Goal: Task Accomplishment & Management: Complete application form

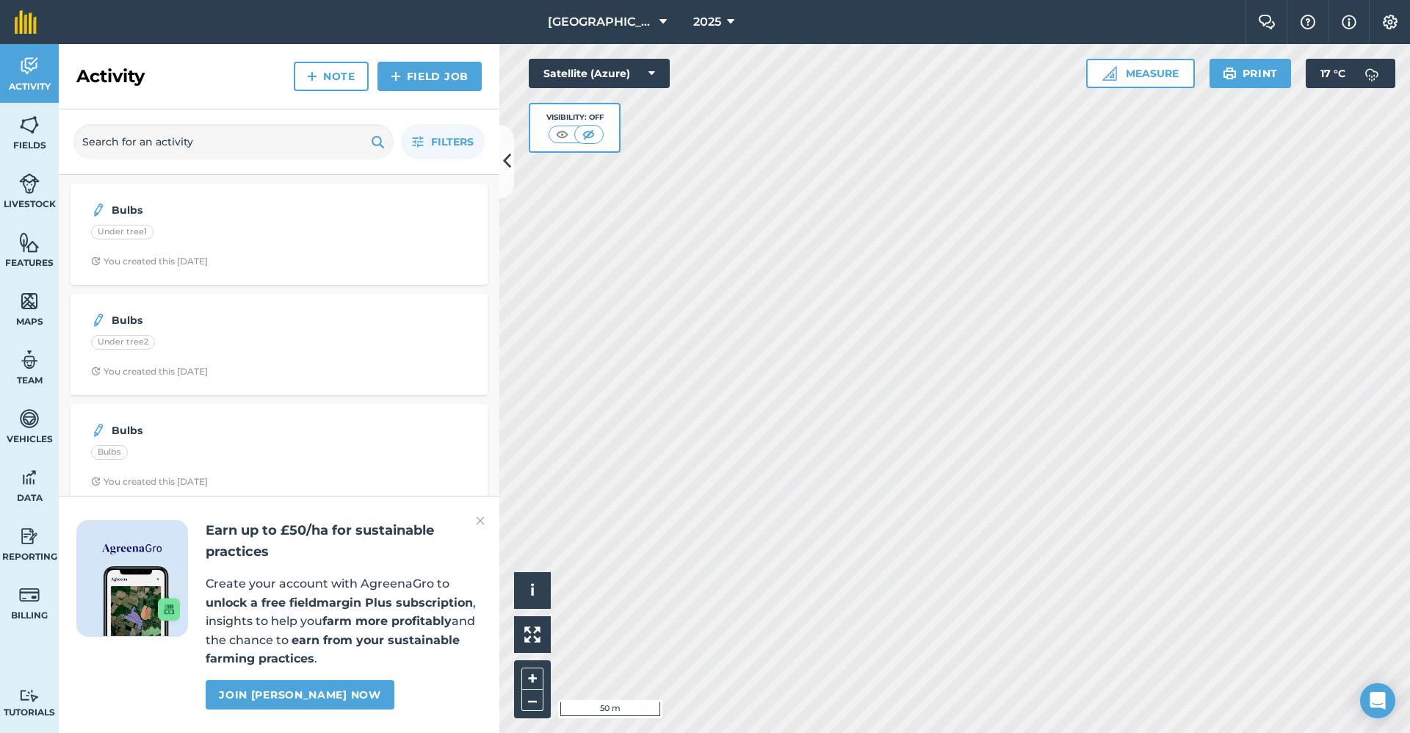
click at [481, 409] on img at bounding box center [480, 521] width 9 height 18
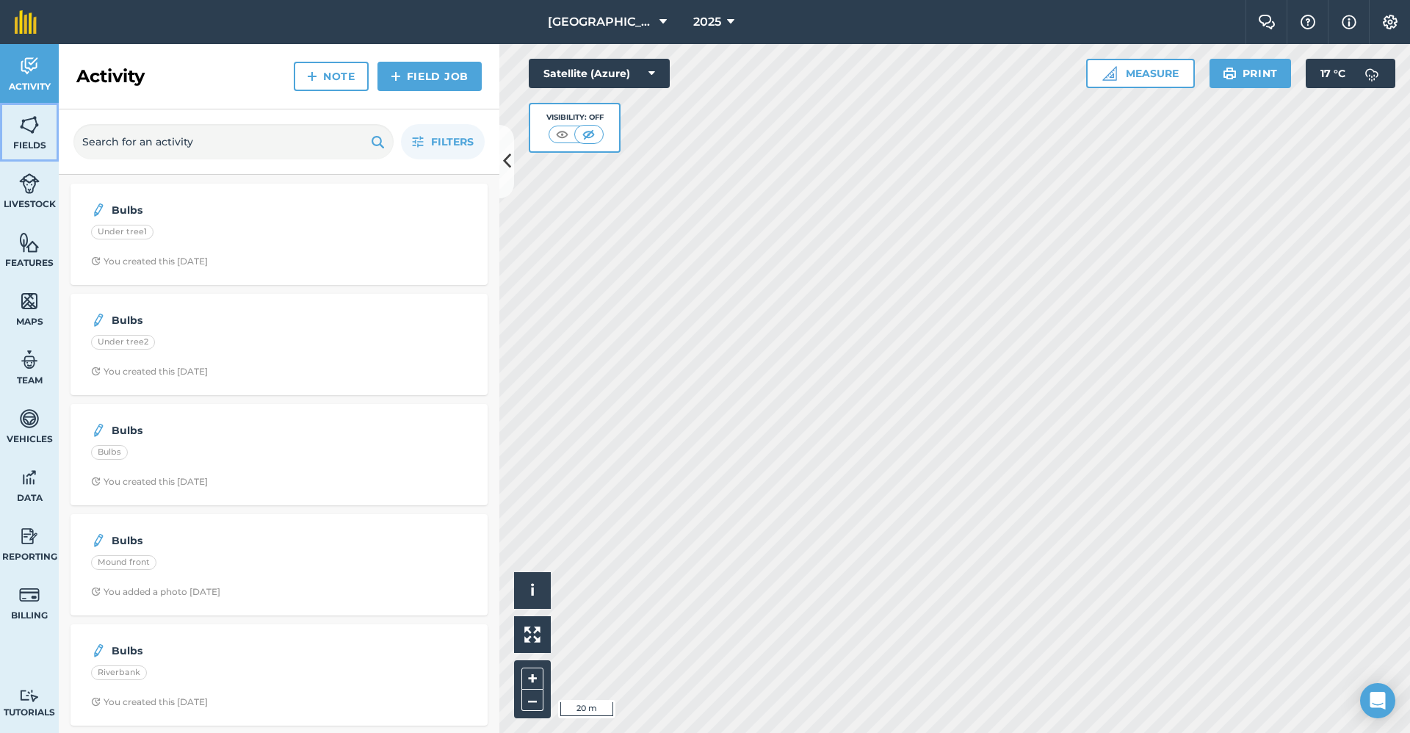
click at [32, 125] on img at bounding box center [29, 125] width 21 height 22
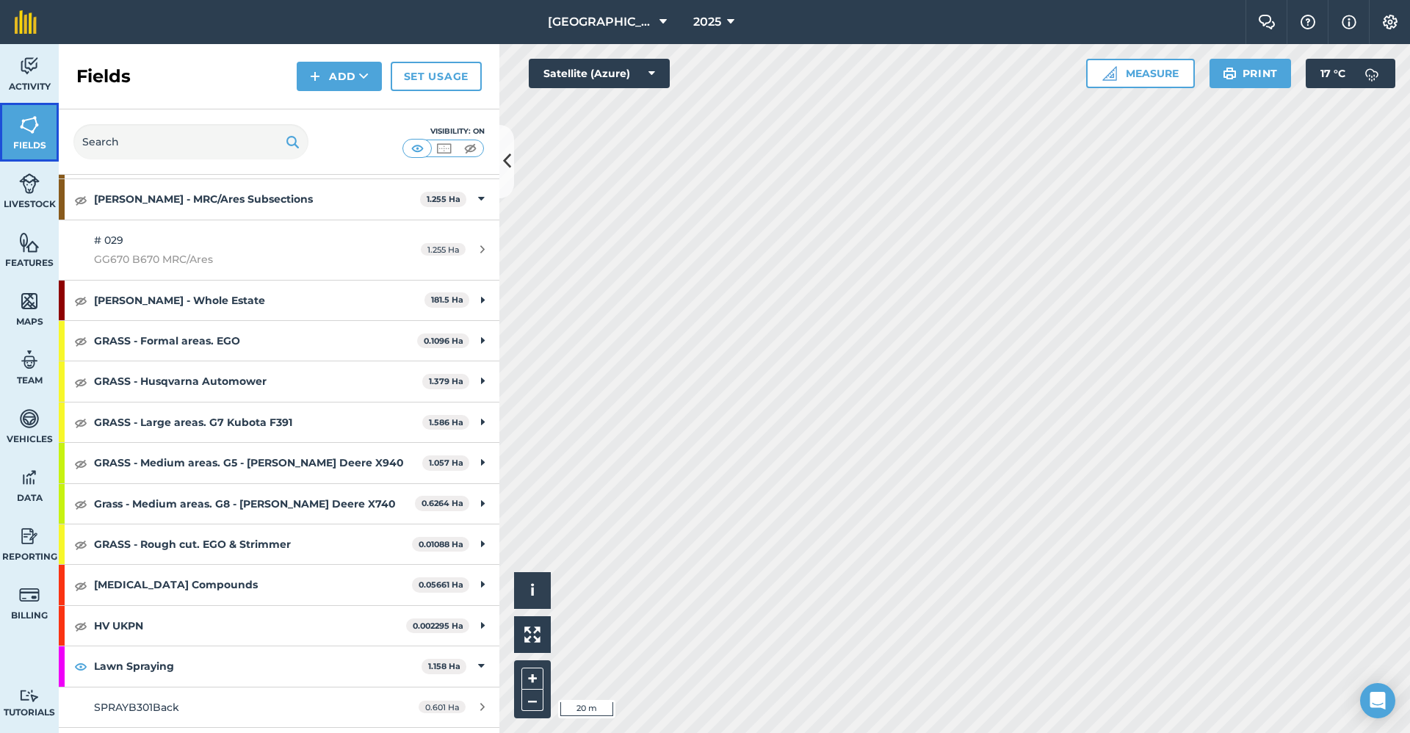
scroll to position [1028, 0]
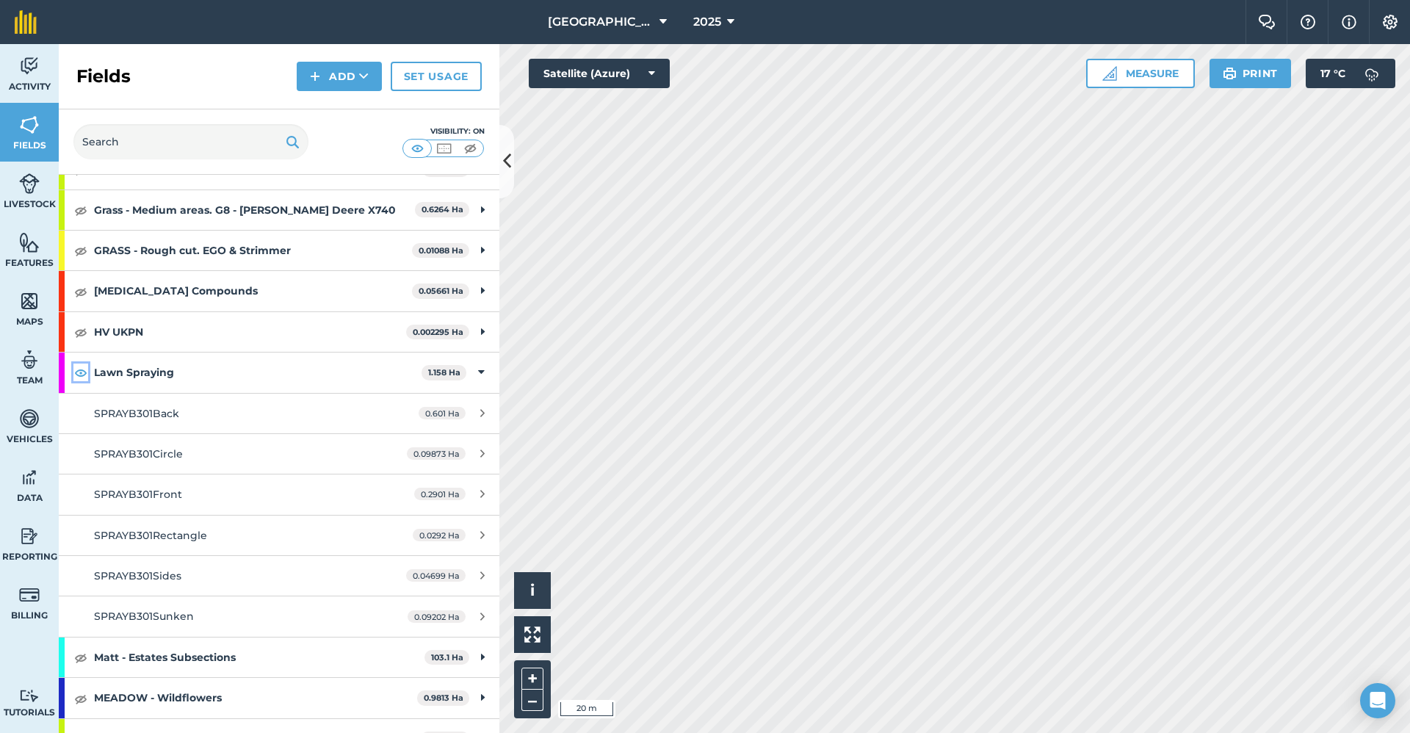
click at [79, 374] on img at bounding box center [80, 373] width 13 height 18
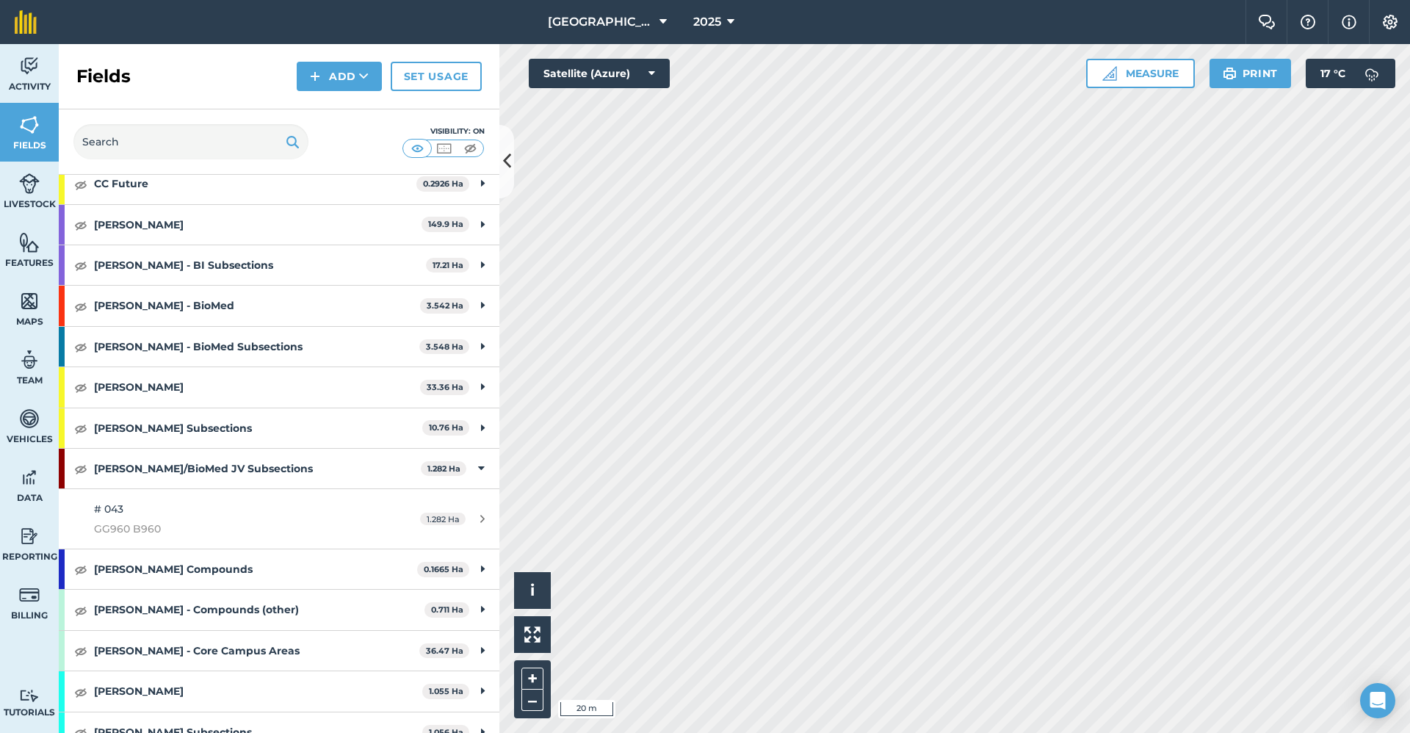
scroll to position [0, 0]
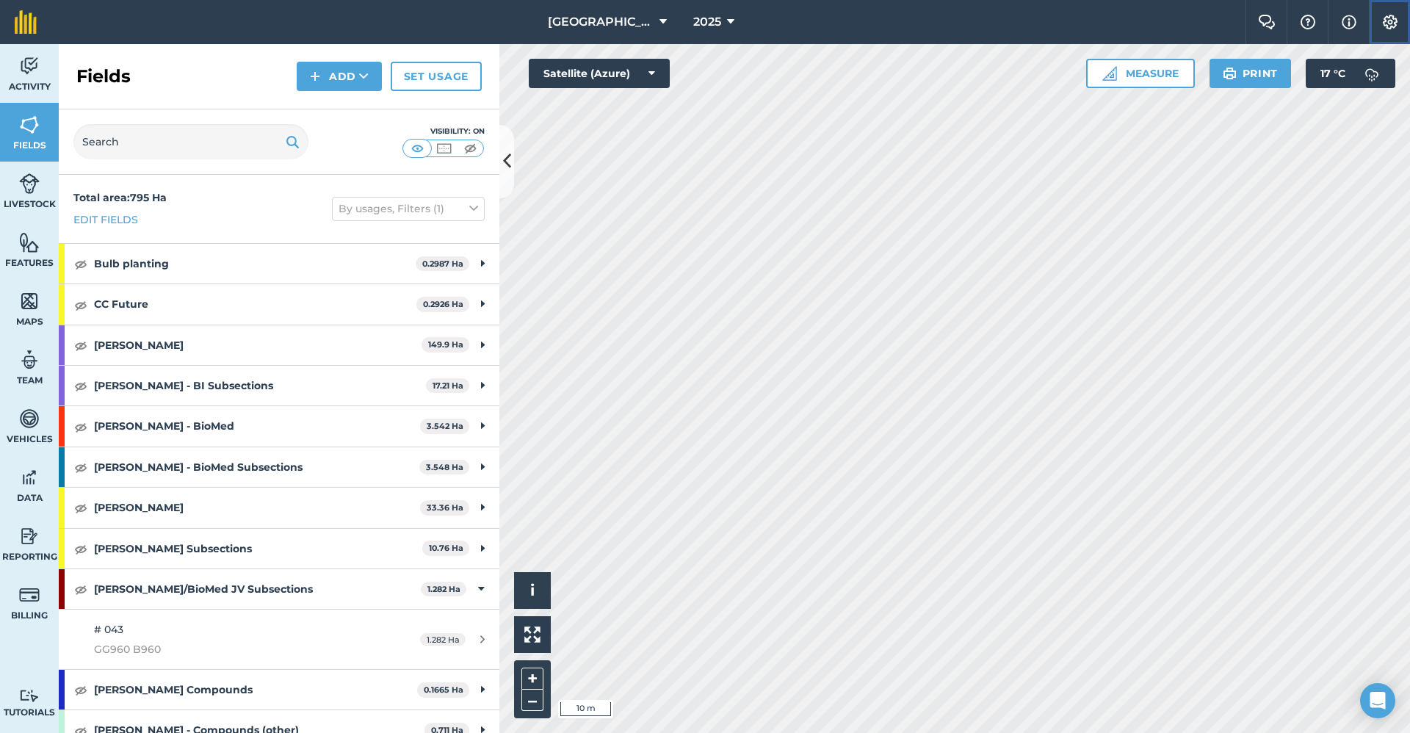
click at [1116, 29] on img at bounding box center [1391, 22] width 18 height 15
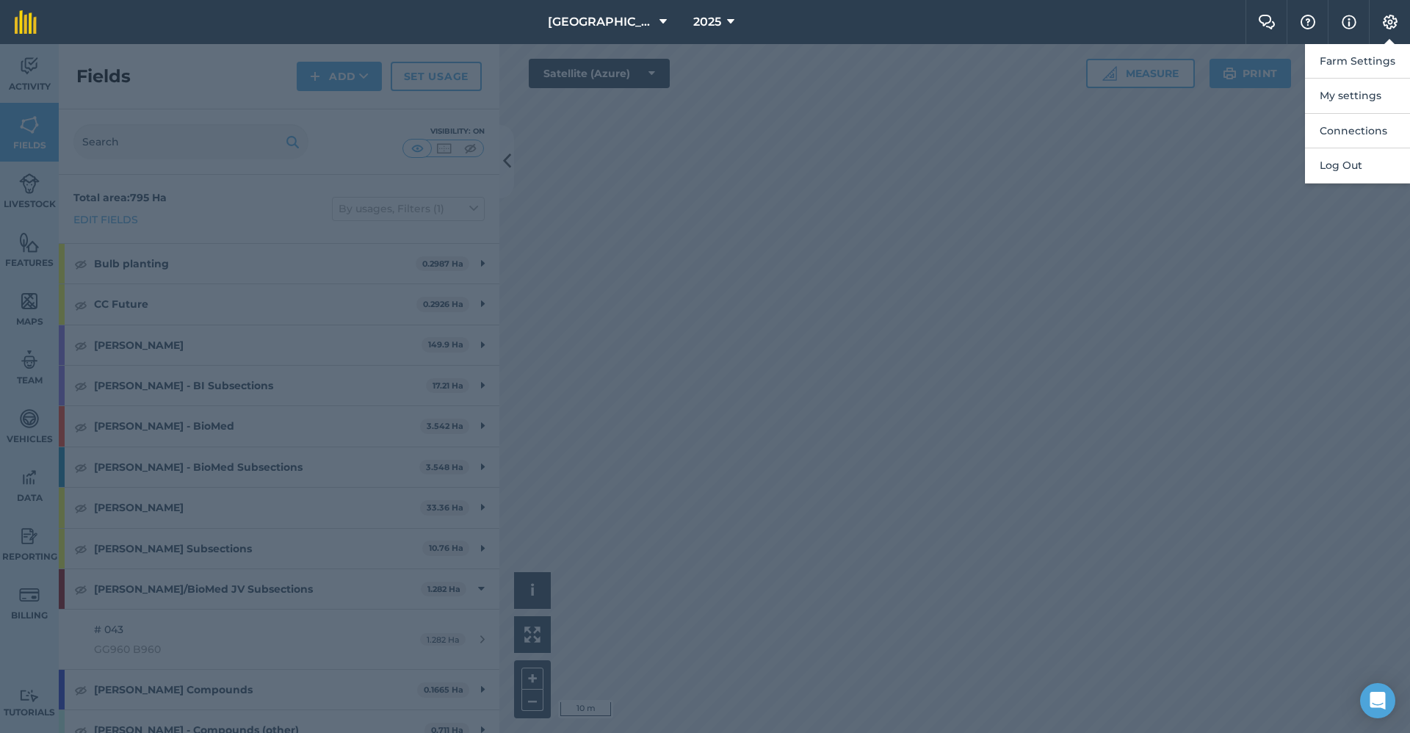
click at [194, 78] on div at bounding box center [705, 388] width 1410 height 689
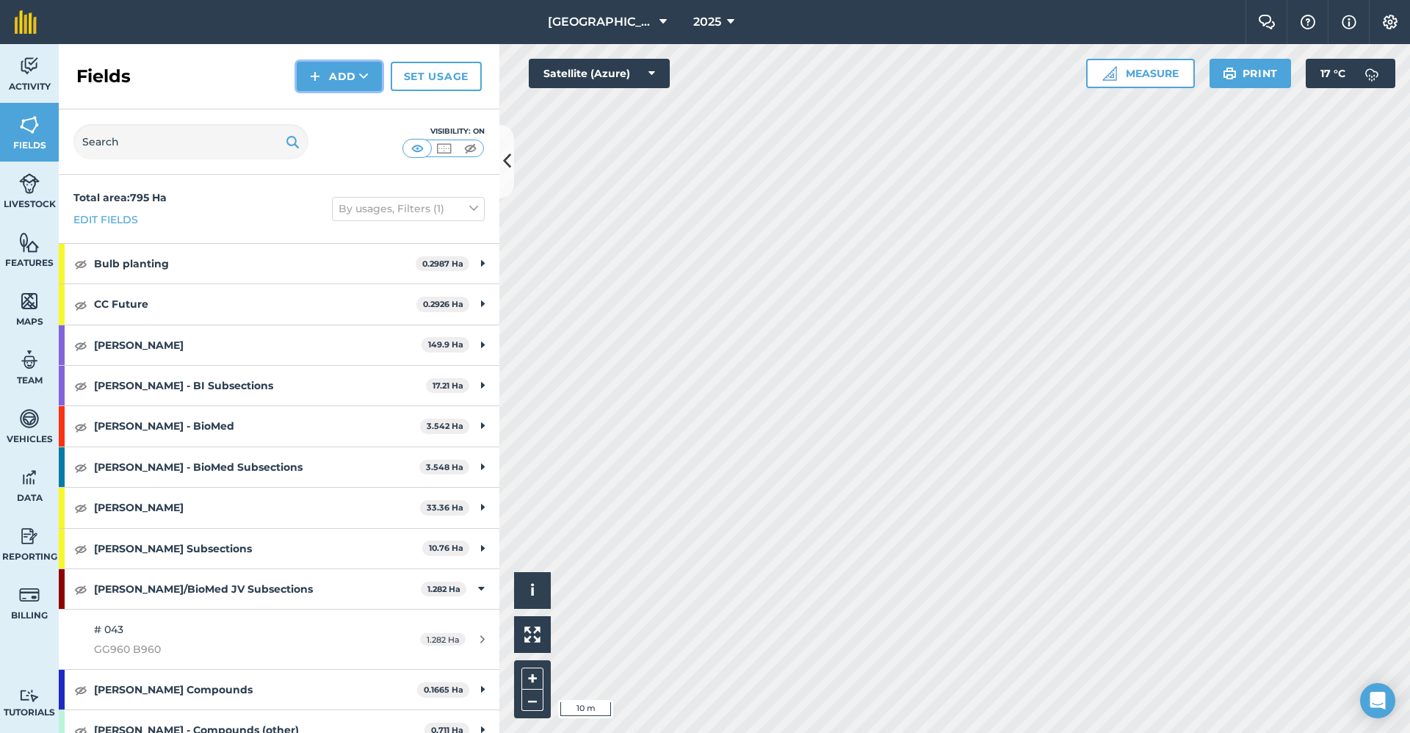
click at [359, 88] on button "Add" at bounding box center [339, 76] width 85 height 29
click at [350, 113] on link "Draw" at bounding box center [339, 109] width 81 height 32
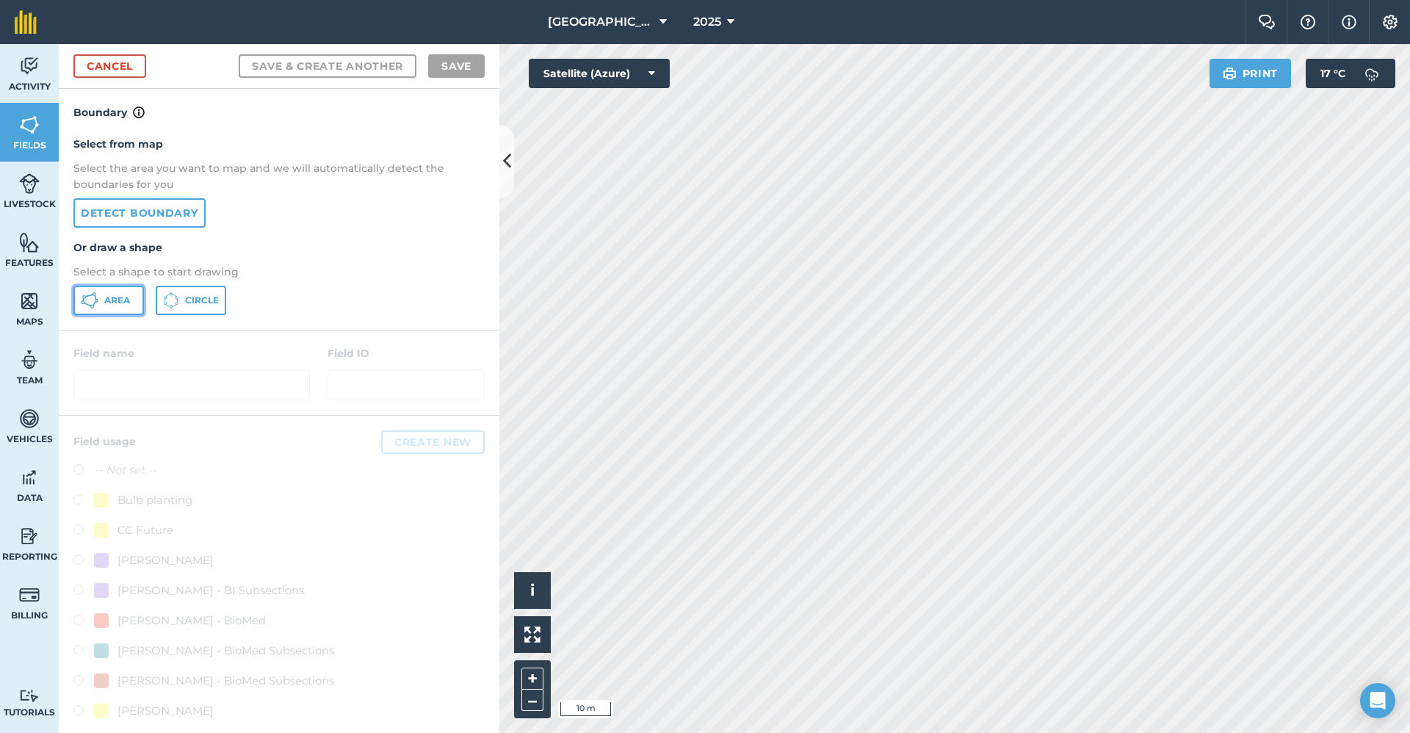
click at [115, 302] on span "Area" at bounding box center [117, 301] width 26 height 12
click at [1116, 20] on div "Babraham Research Campus (Gardens) 2025 Farm Chat Help Info Settings Babraham R…" at bounding box center [705, 366] width 1410 height 733
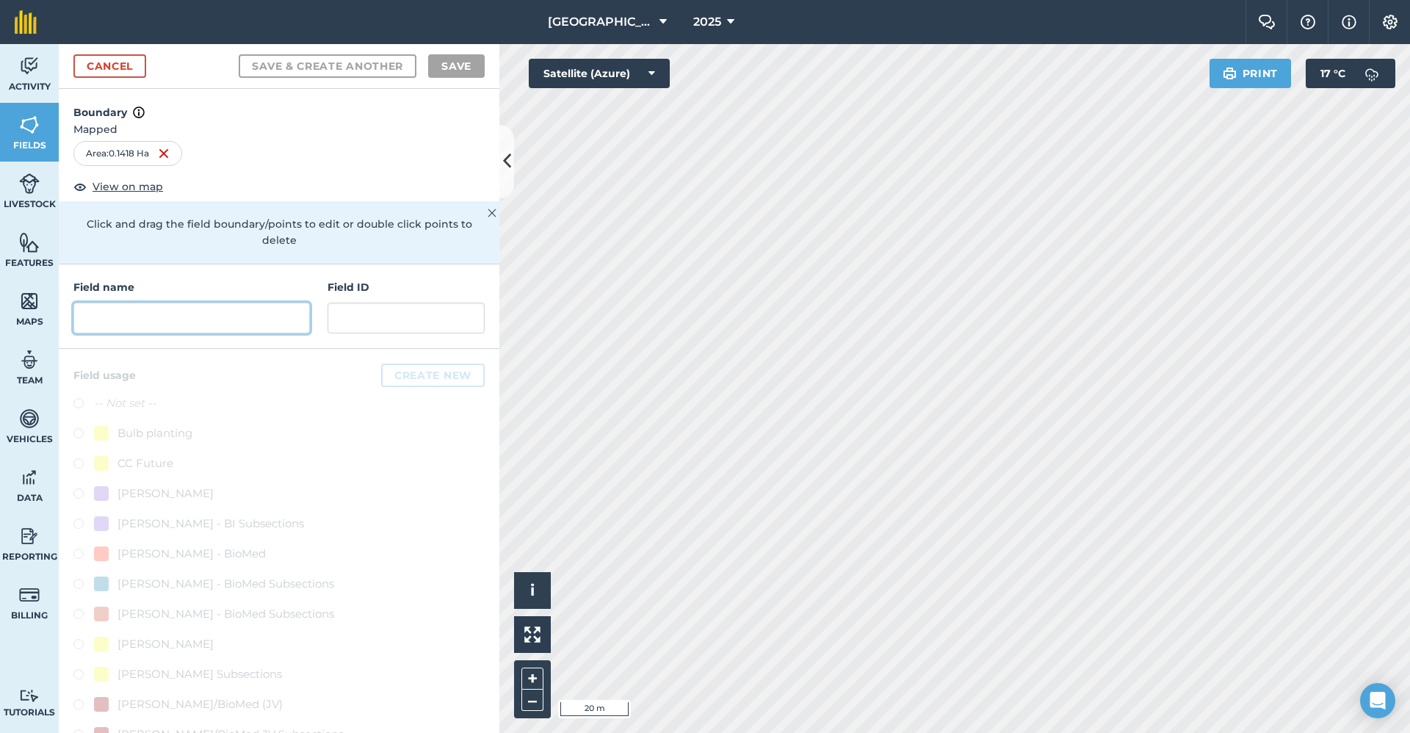
click at [101, 317] on input "text" at bounding box center [191, 318] width 237 height 31
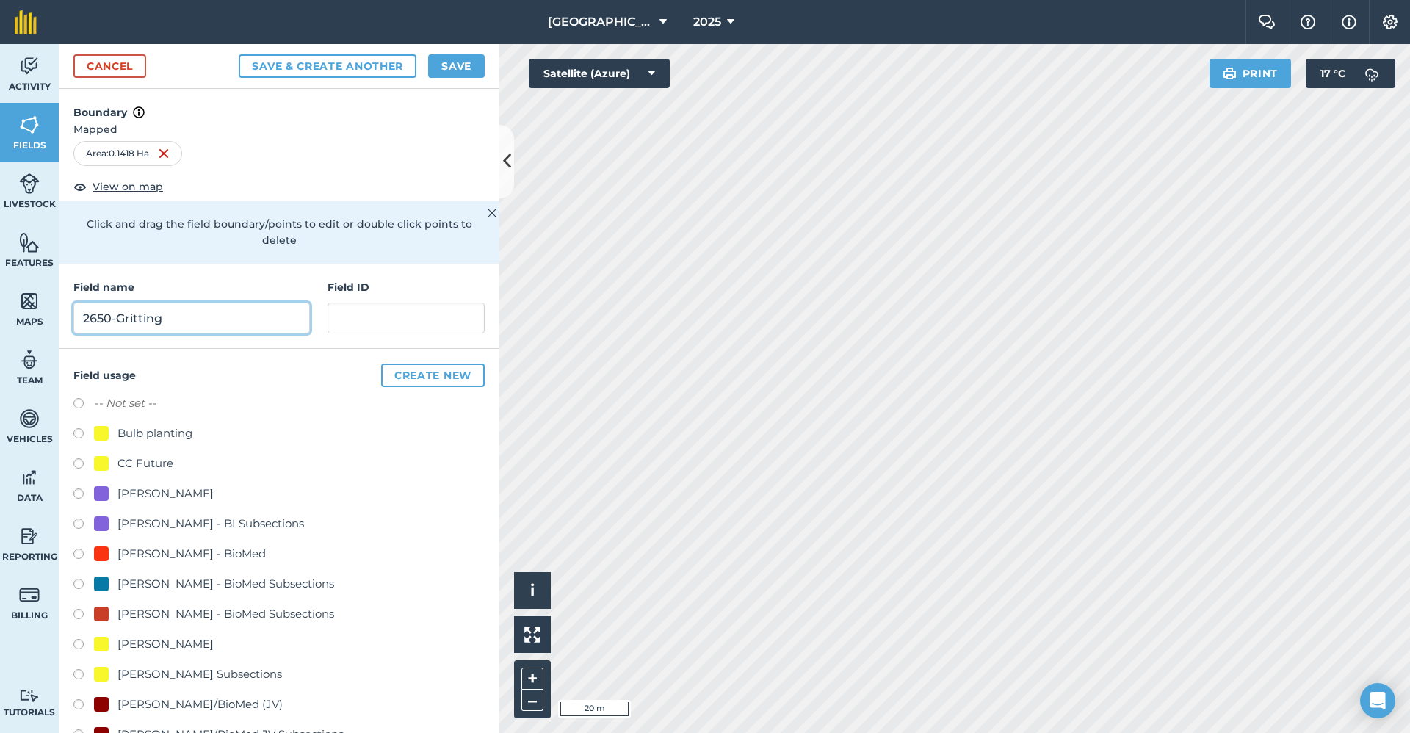
type input "2650-Gritting"
click at [402, 380] on button "Create new" at bounding box center [433, 376] width 104 height 24
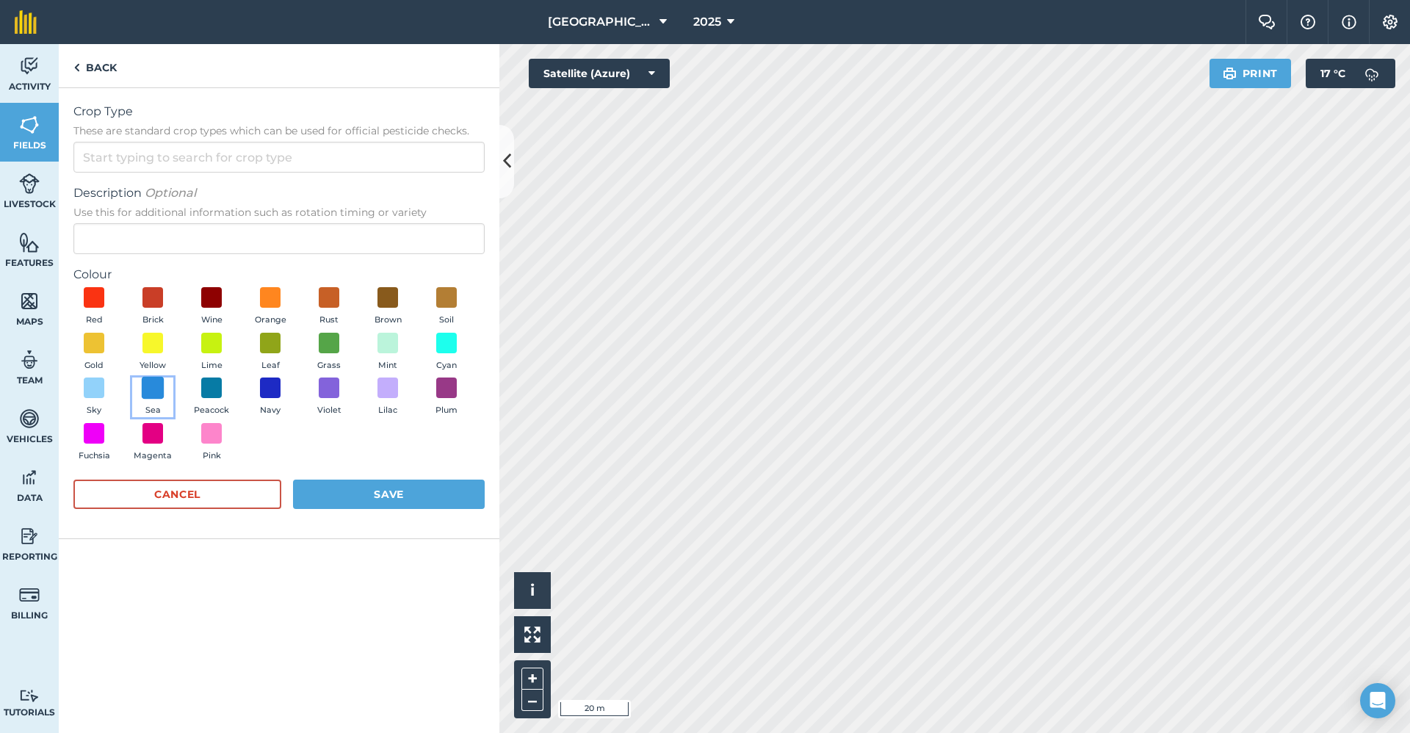
click at [146, 388] on span at bounding box center [153, 388] width 23 height 23
click at [145, 237] on input "Description Optional Use this for additional information such as rotation timin…" at bounding box center [278, 238] width 411 height 31
click at [149, 163] on input "Crop Type These are standard crop types which can be used for official pesticid…" at bounding box center [278, 157] width 411 height 31
click at [111, 192] on li "Other" at bounding box center [279, 190] width 410 height 35
type input "Other"
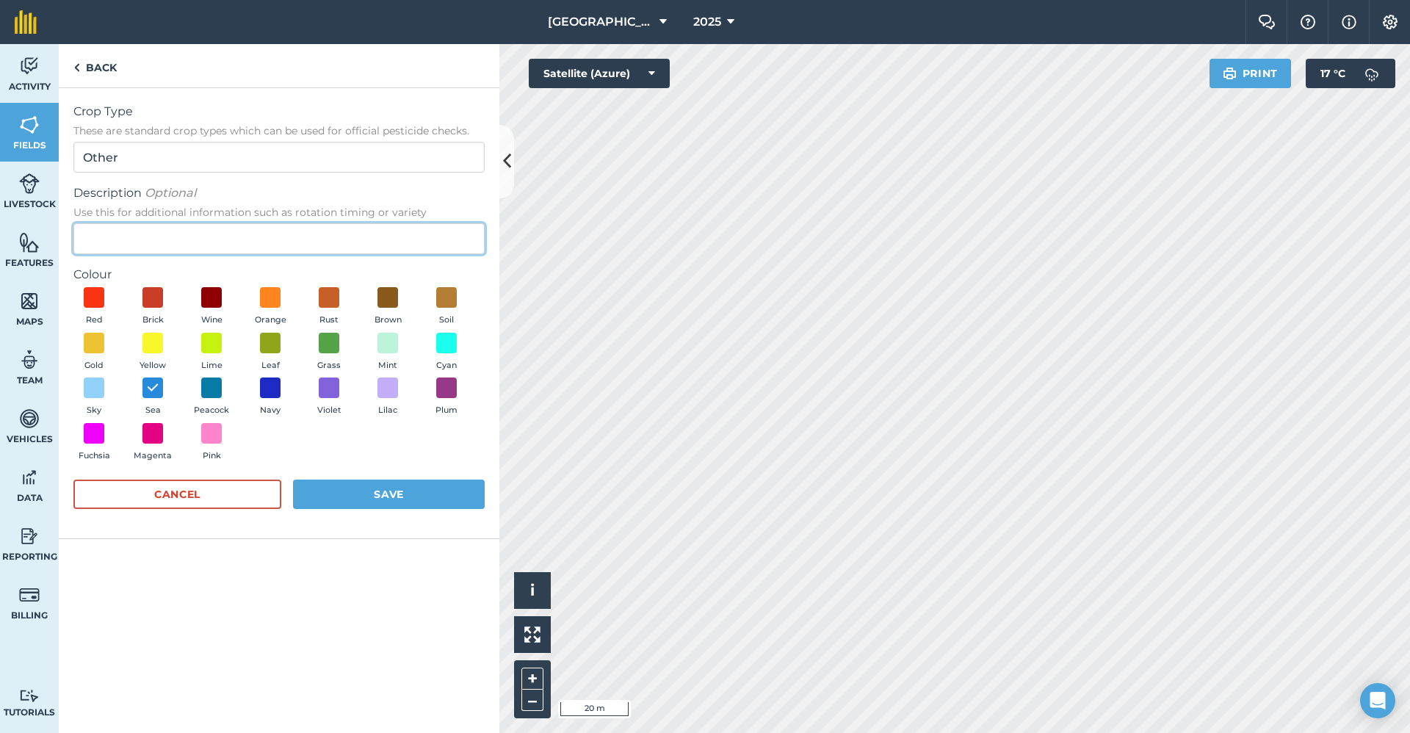
drag, startPoint x: 122, startPoint y: 246, endPoint x: 123, endPoint y: 257, distance: 11.0
click at [122, 247] on input "Description Optional Use this for additional information such as rotation timin…" at bounding box center [278, 238] width 411 height 31
type input "Gritting"
click at [436, 409] on div "Cancel Save" at bounding box center [278, 502] width 411 height 44
click at [436, 409] on button "Save" at bounding box center [389, 494] width 192 height 29
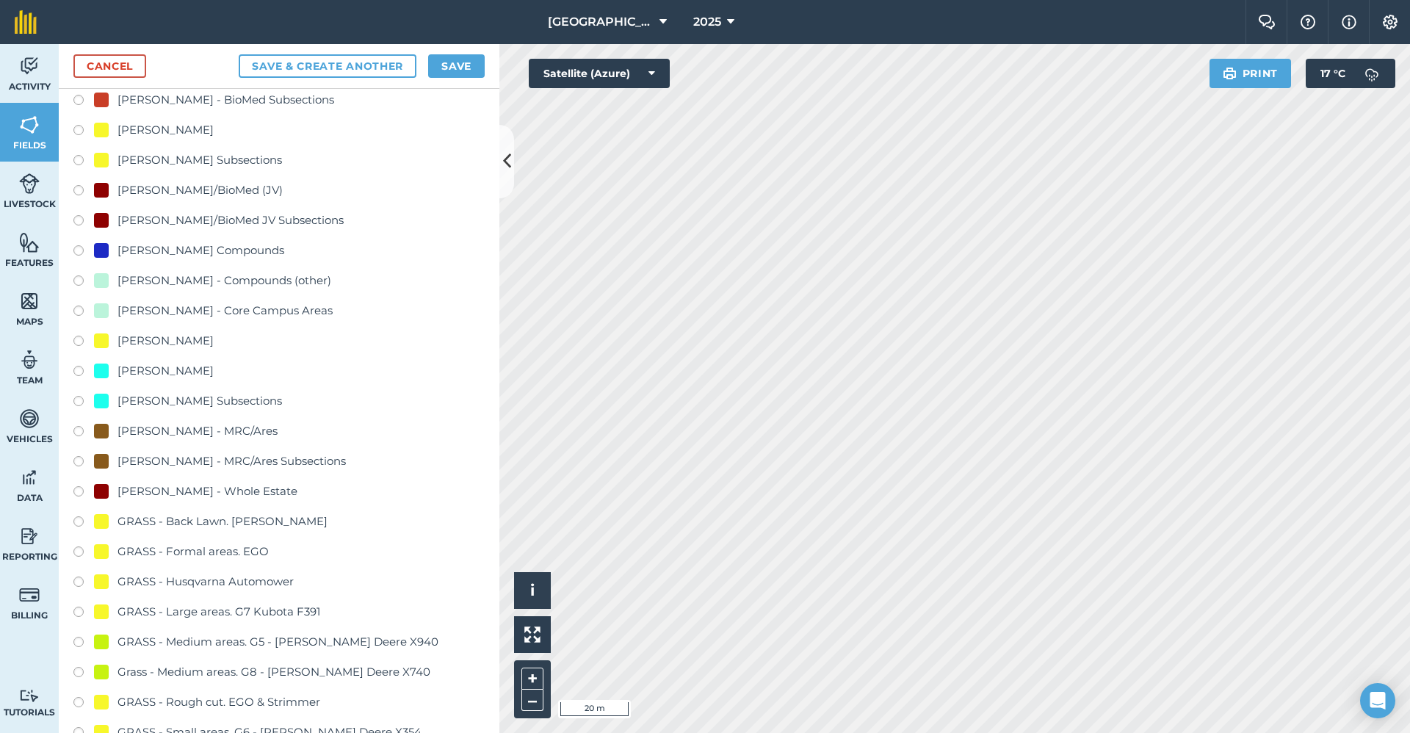
scroll to position [735, 0]
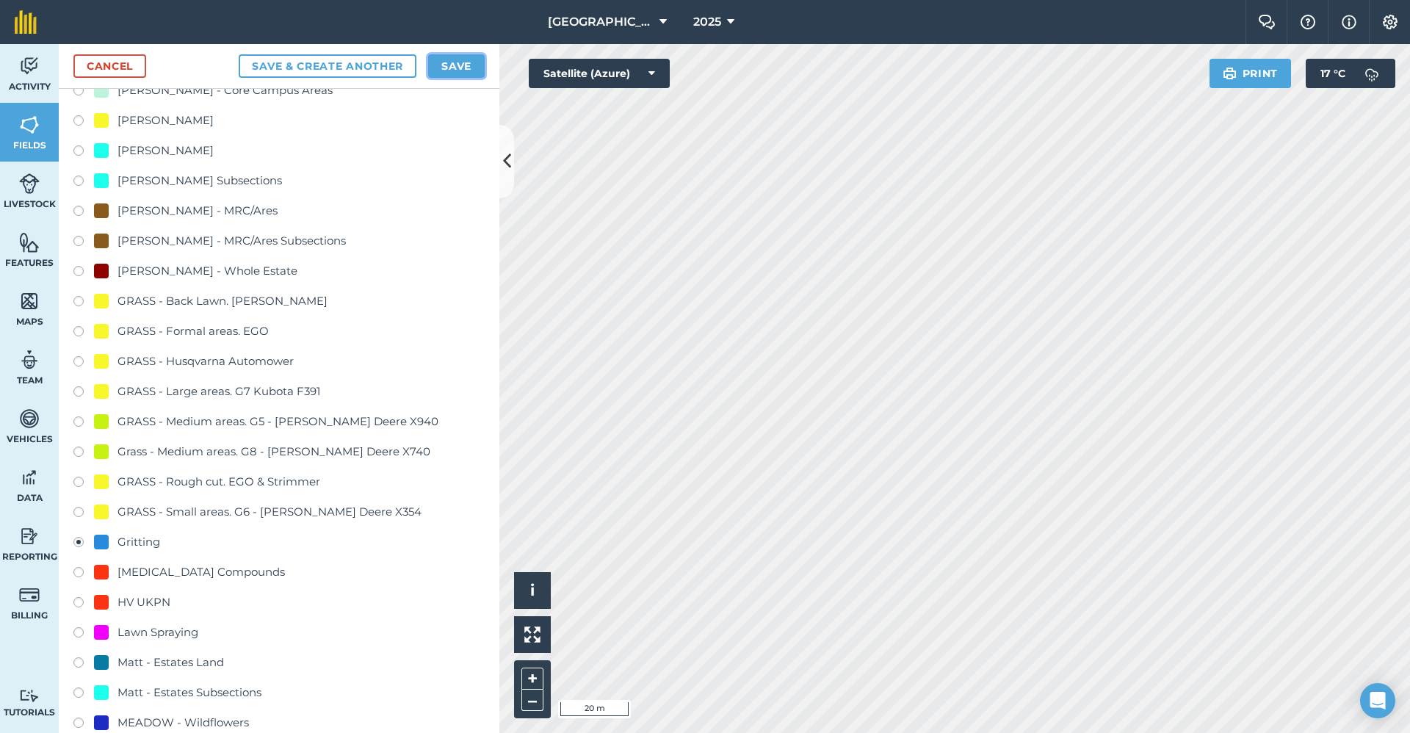
click at [474, 60] on button "Save" at bounding box center [456, 66] width 57 height 24
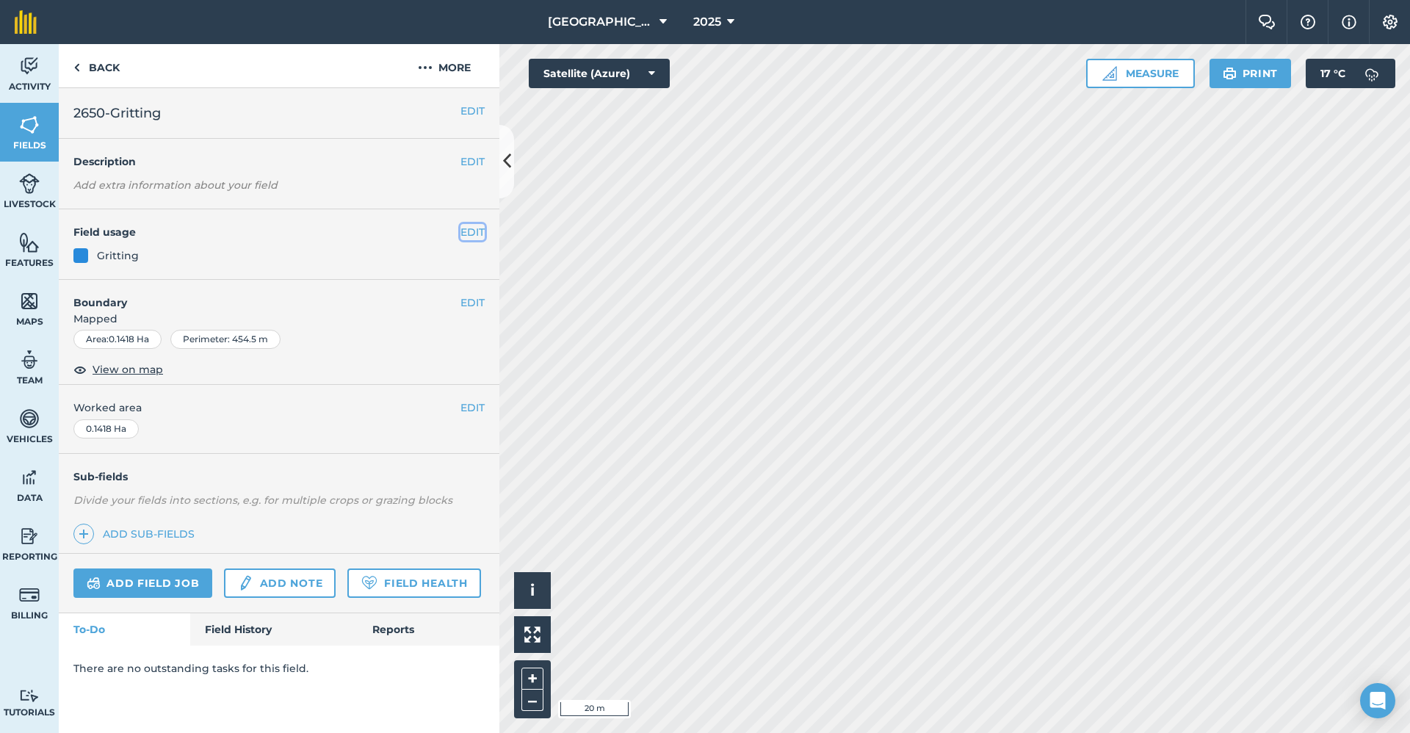
click at [466, 235] on button "EDIT" at bounding box center [473, 232] width 24 height 16
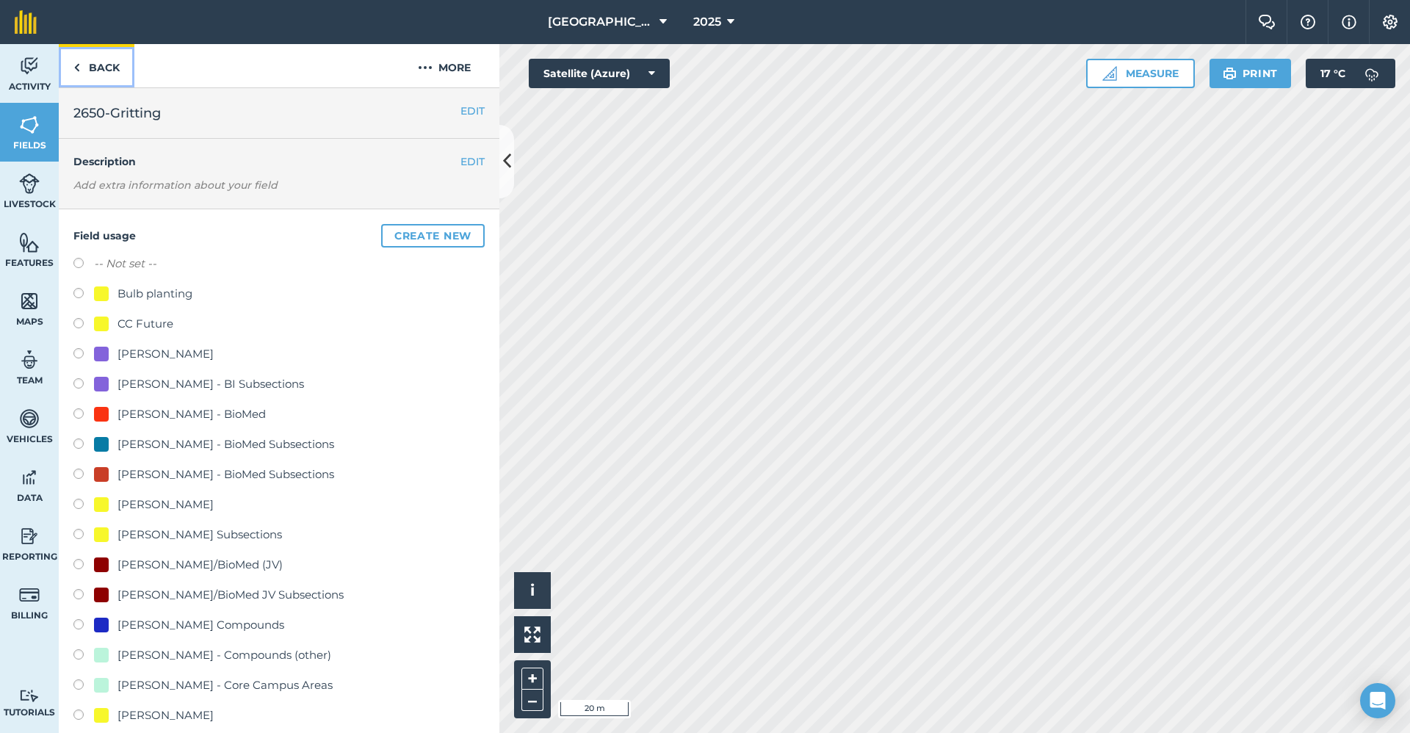
click at [108, 61] on link "Back" at bounding box center [97, 65] width 76 height 43
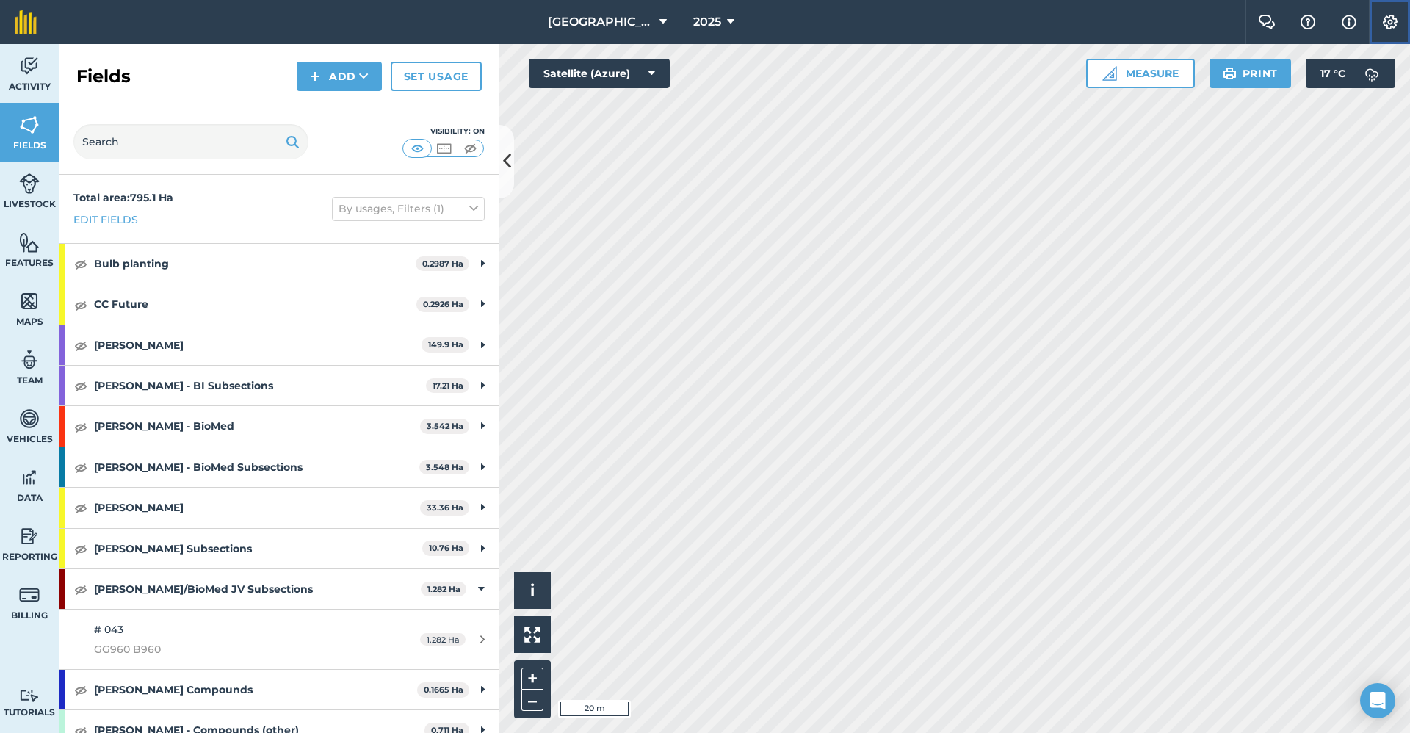
click at [1116, 21] on img at bounding box center [1391, 22] width 18 height 15
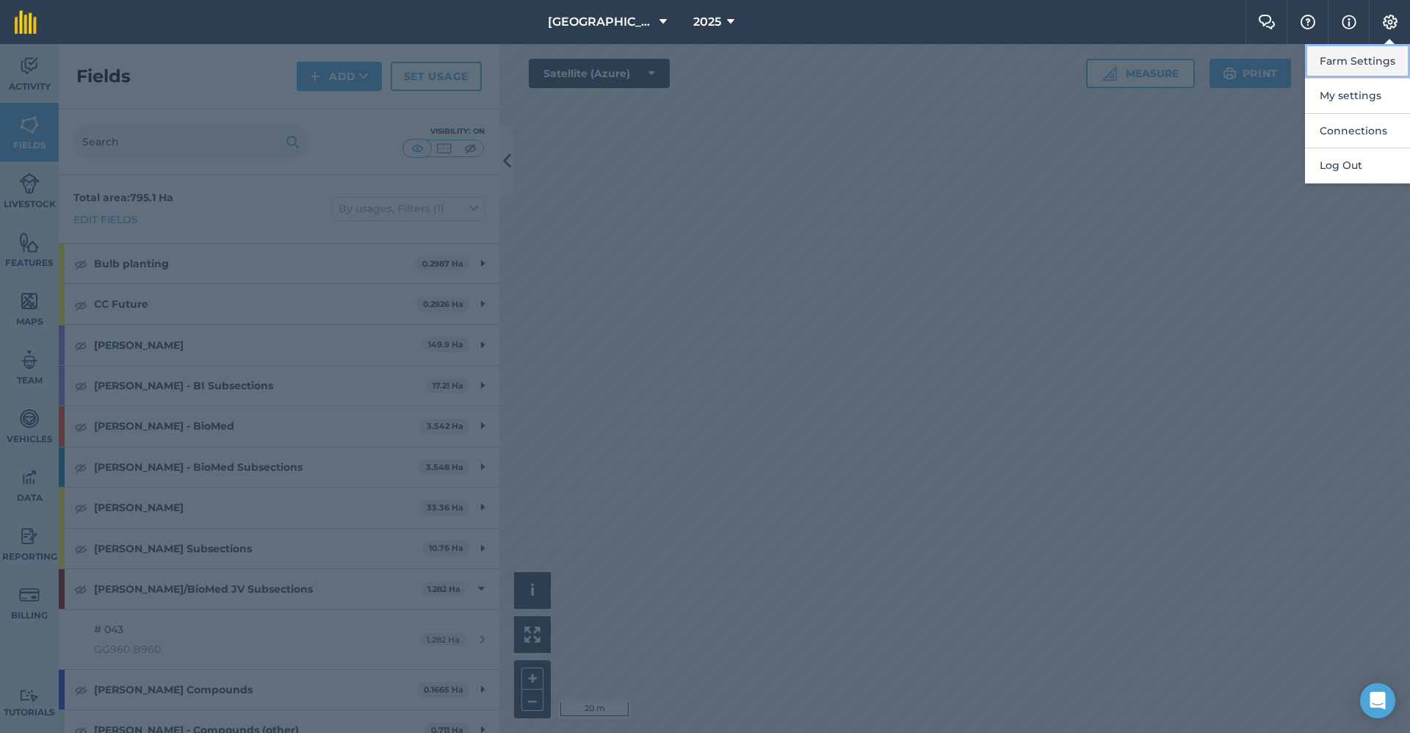
click at [1116, 63] on button "Farm Settings" at bounding box center [1357, 61] width 105 height 35
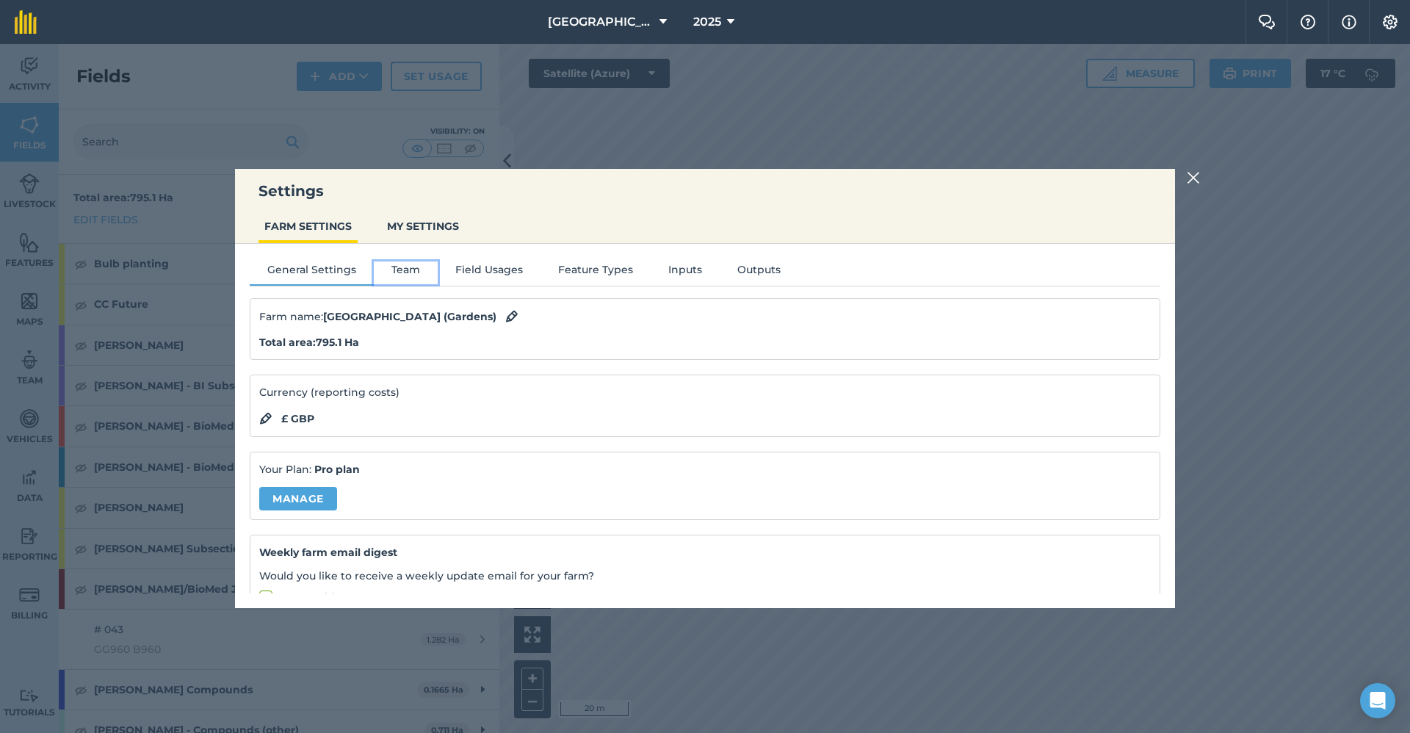
click at [413, 271] on button "Team" at bounding box center [406, 272] width 64 height 22
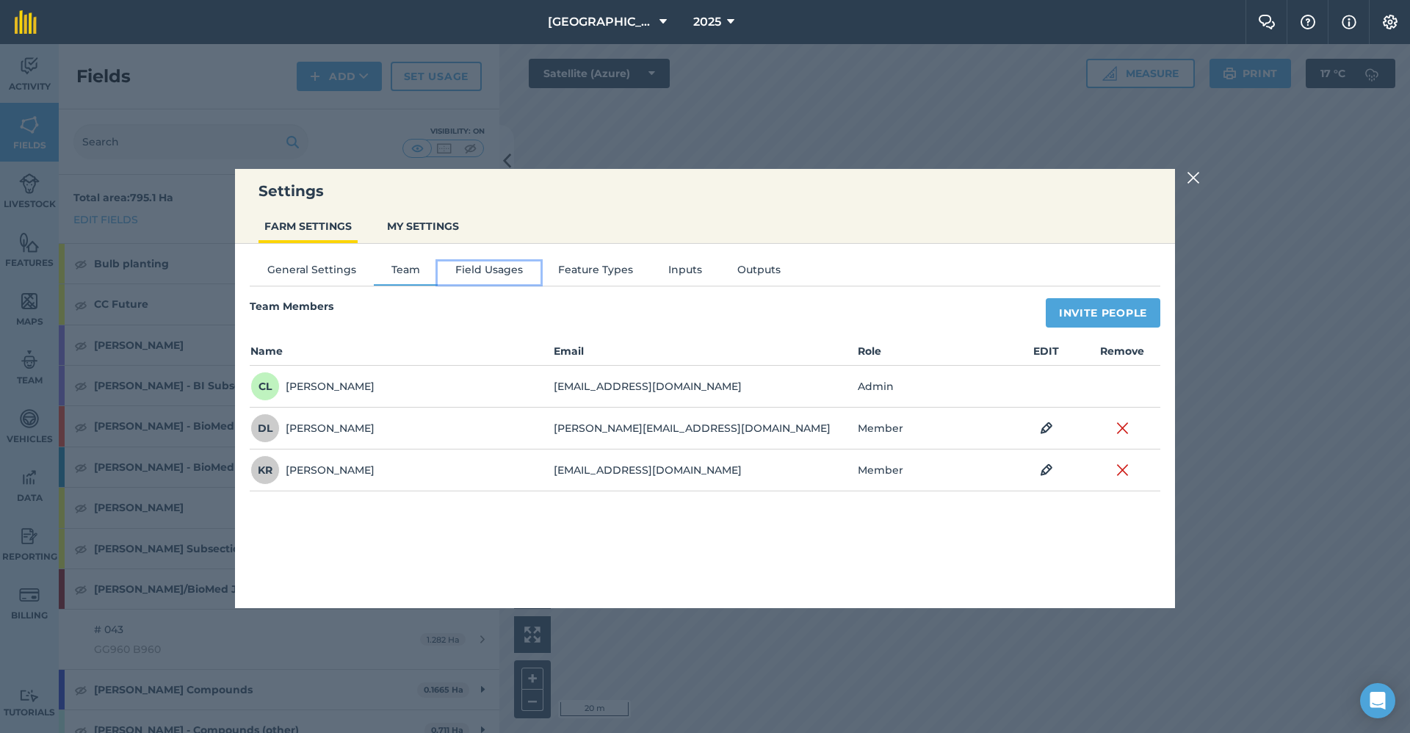
click at [463, 267] on button "Field Usages" at bounding box center [489, 272] width 103 height 22
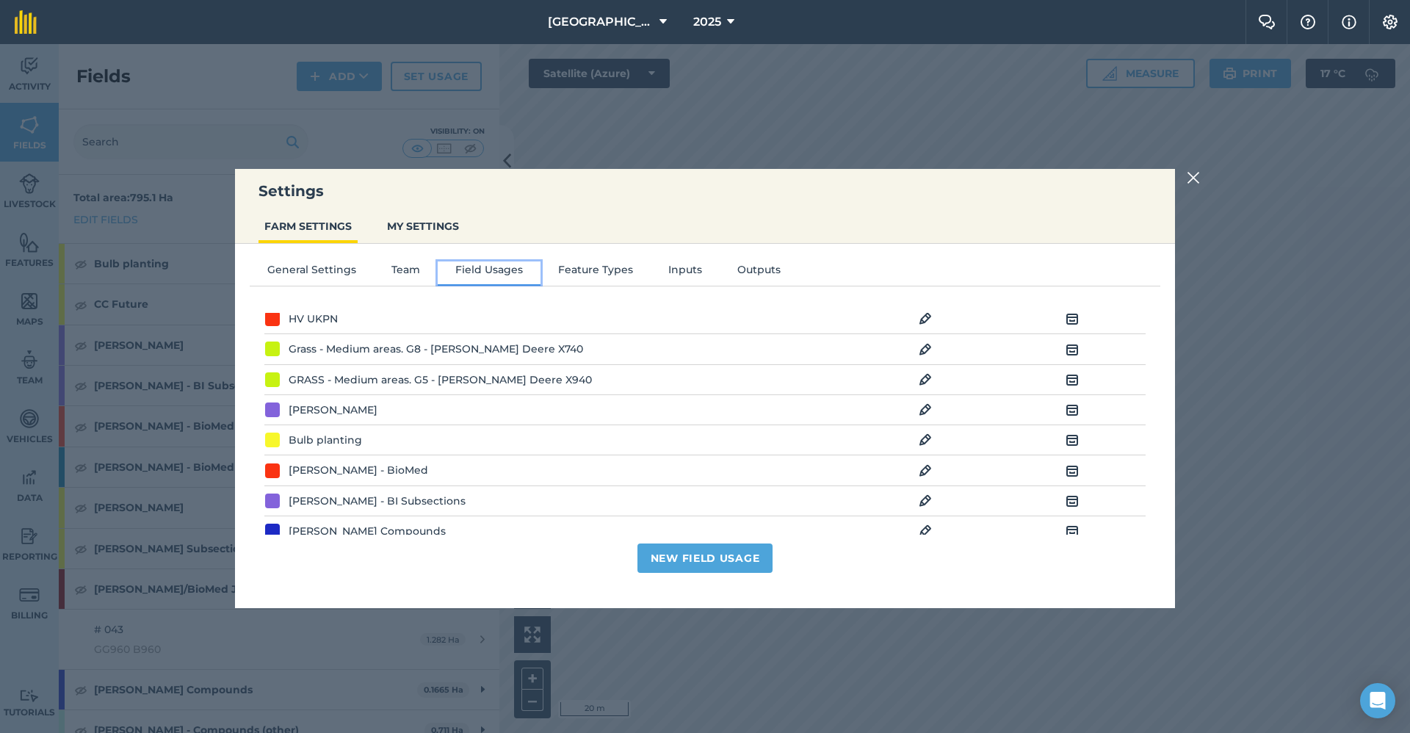
scroll to position [1391, 0]
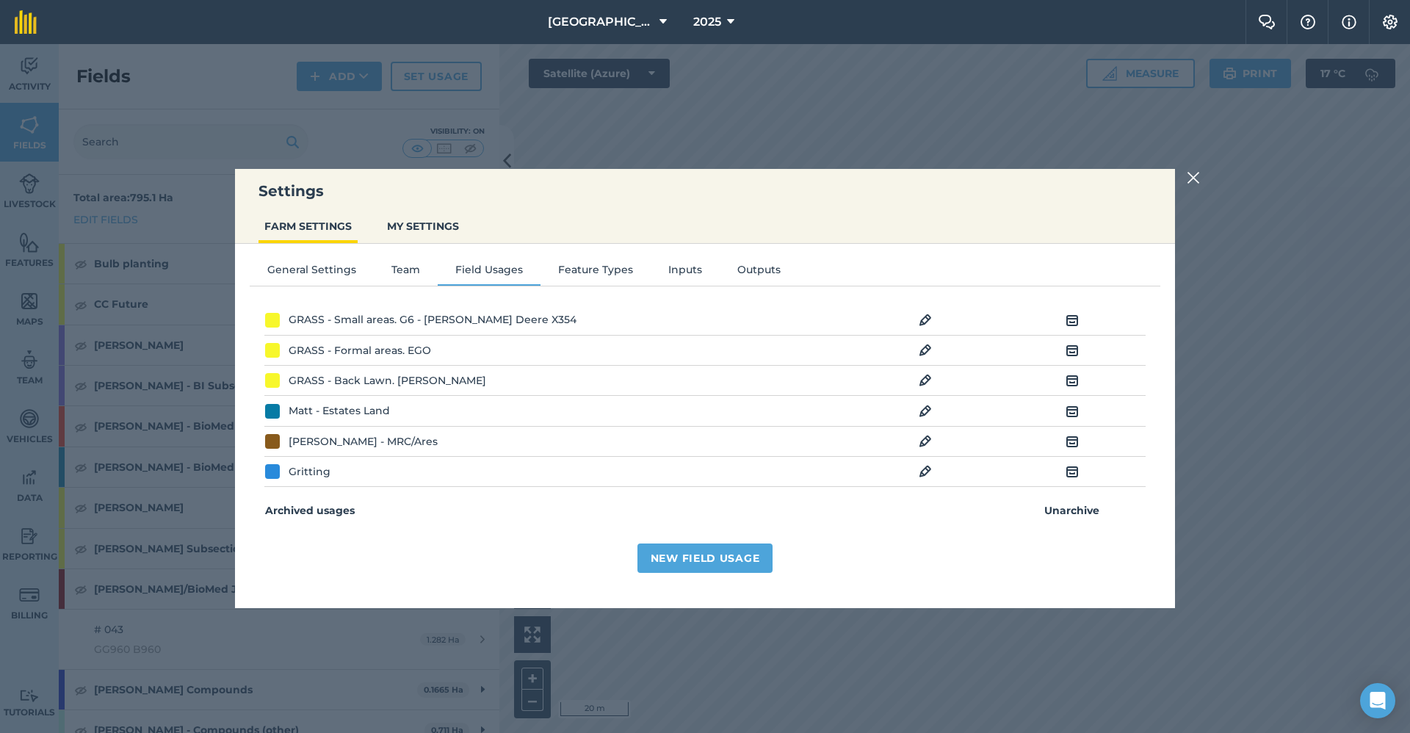
click at [922, 409] on img at bounding box center [925, 472] width 13 height 18
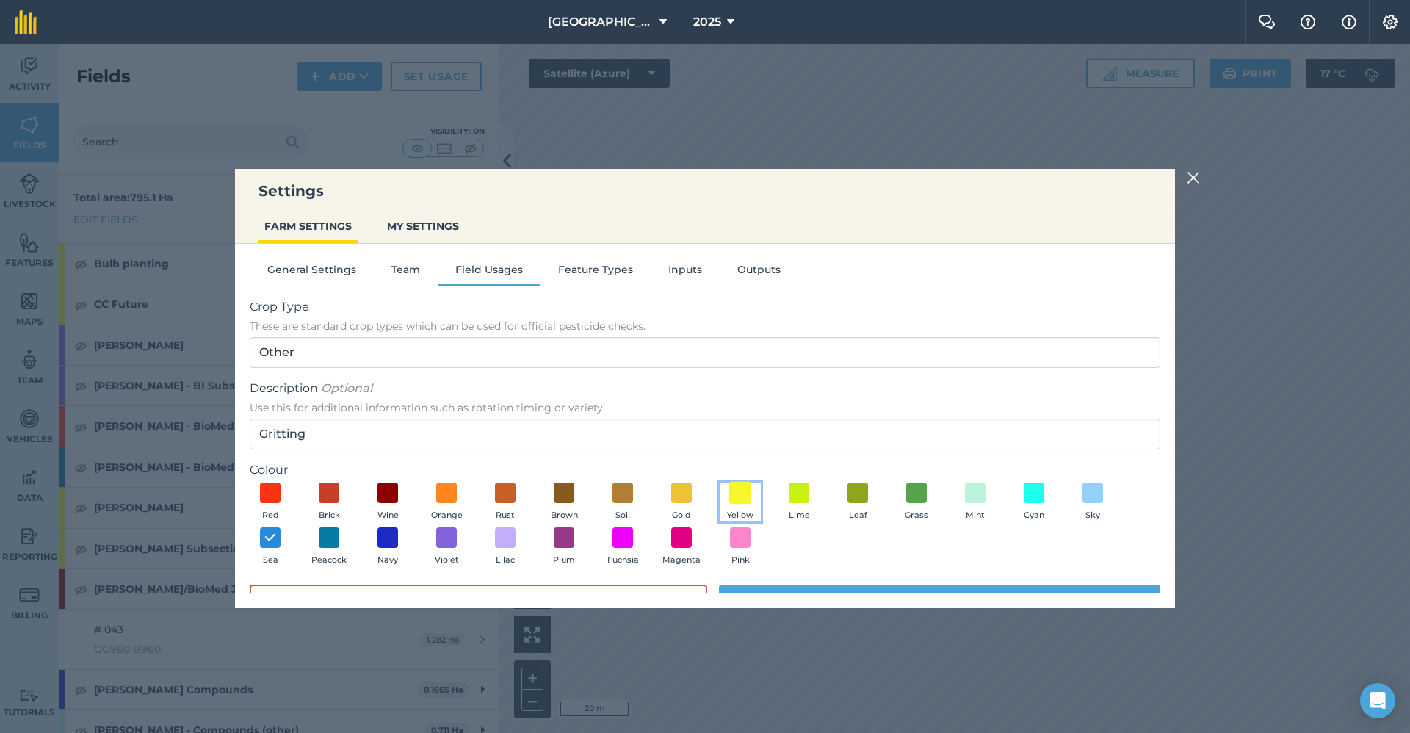
click at [735, 409] on span at bounding box center [740, 492] width 23 height 23
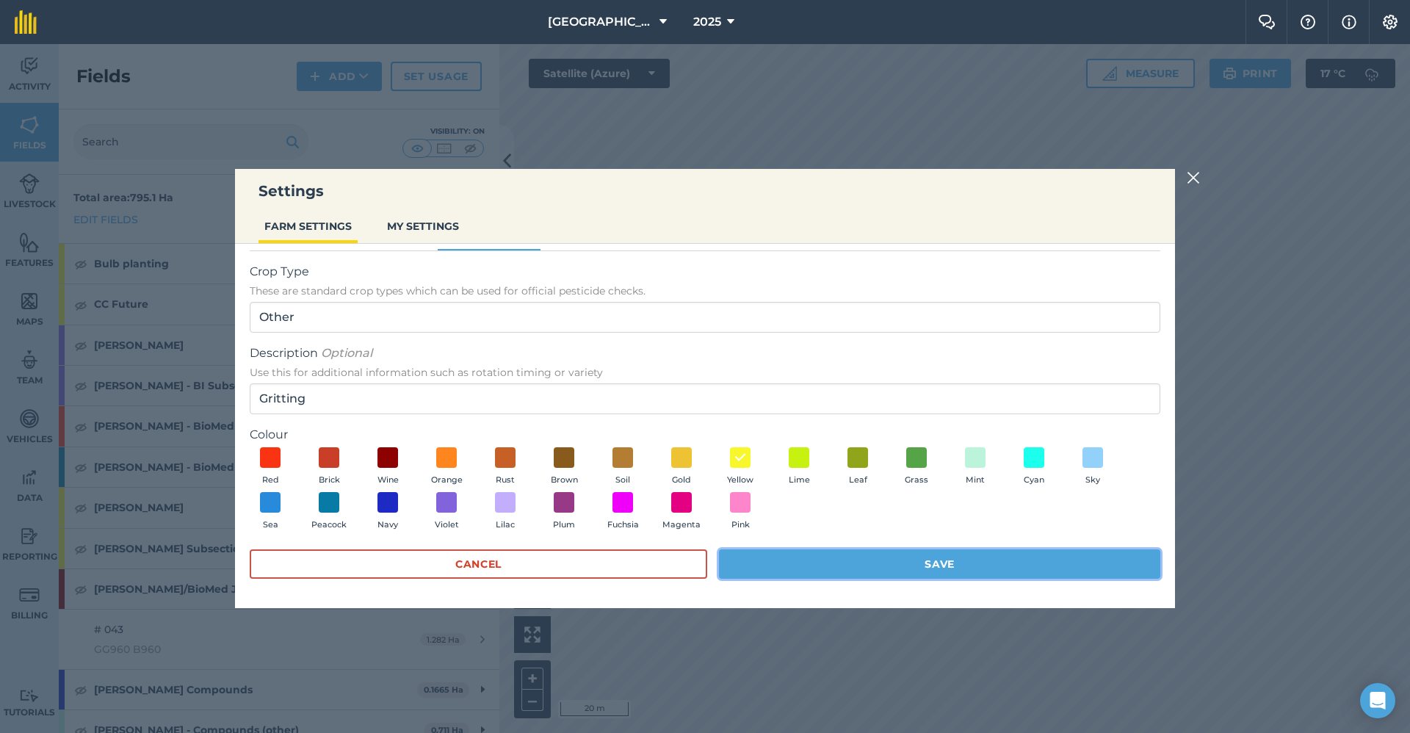
click at [791, 409] on button "Save" at bounding box center [939, 563] width 441 height 29
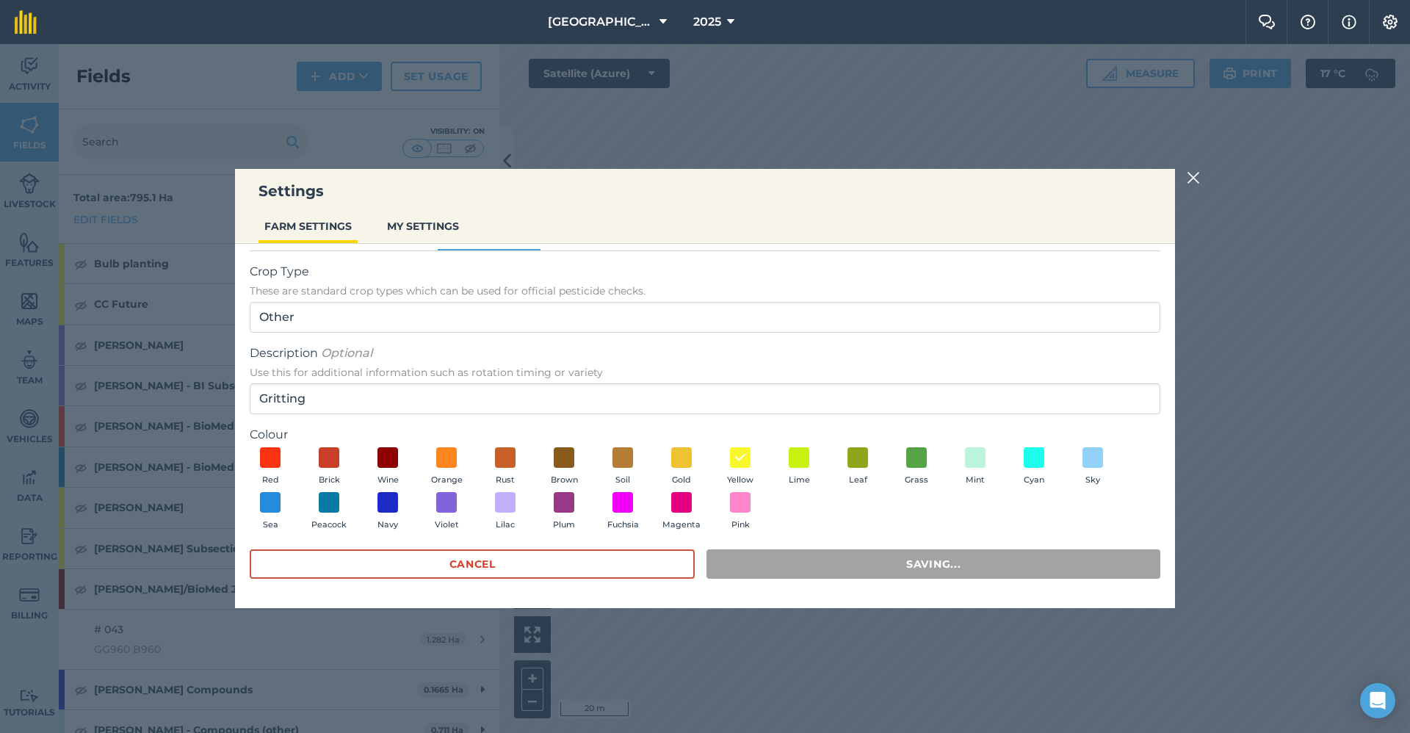
scroll to position [0, 0]
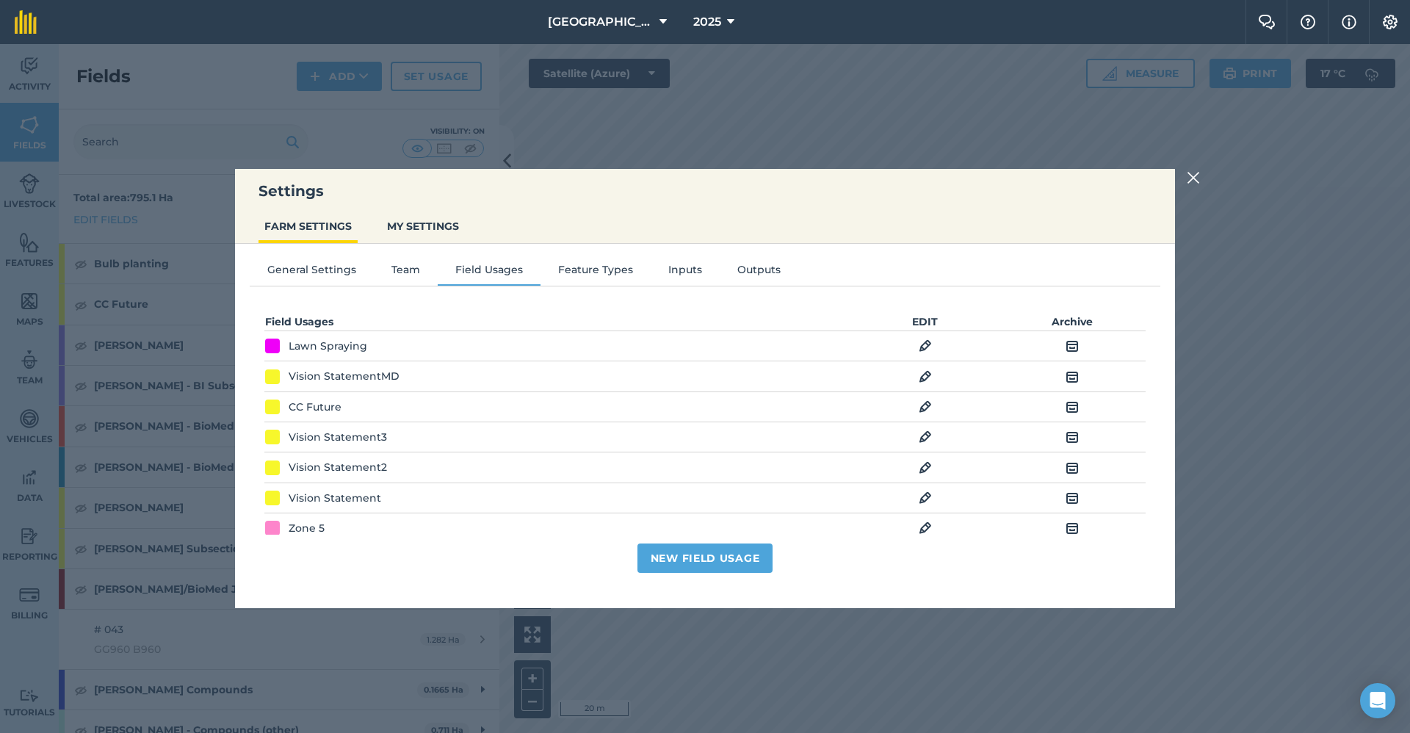
click at [1116, 176] on img at bounding box center [1193, 178] width 13 height 18
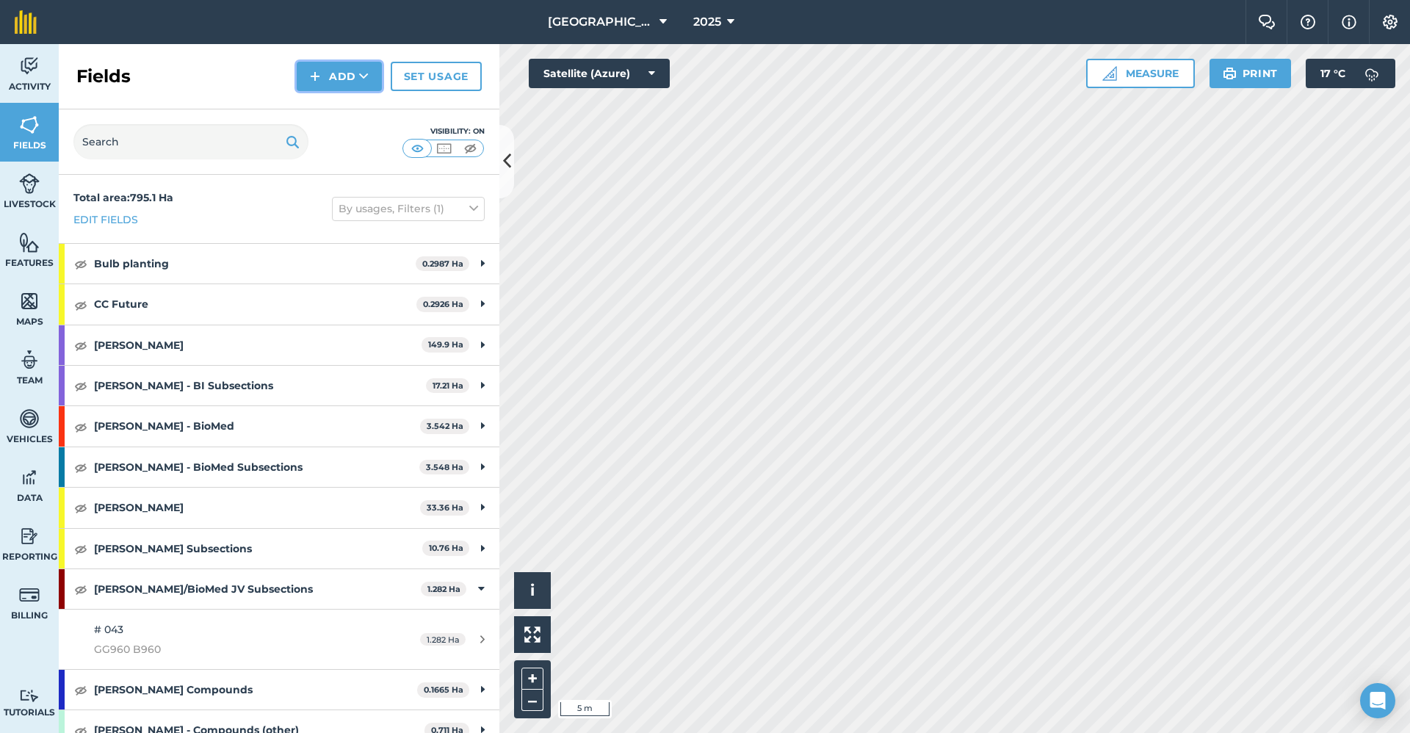
click at [378, 65] on button "Add" at bounding box center [339, 76] width 85 height 29
click at [334, 112] on link "Draw" at bounding box center [339, 109] width 81 height 32
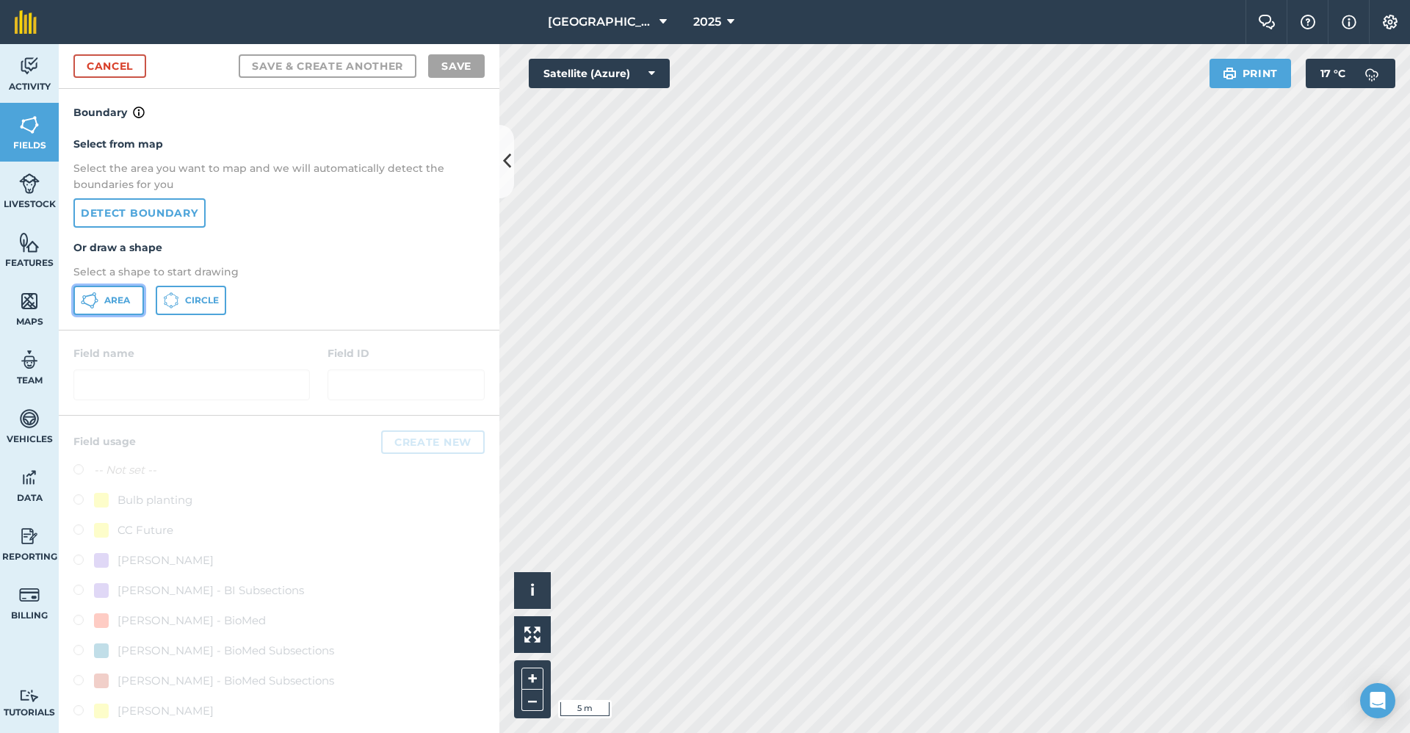
click at [99, 307] on button "Area" at bounding box center [108, 300] width 71 height 29
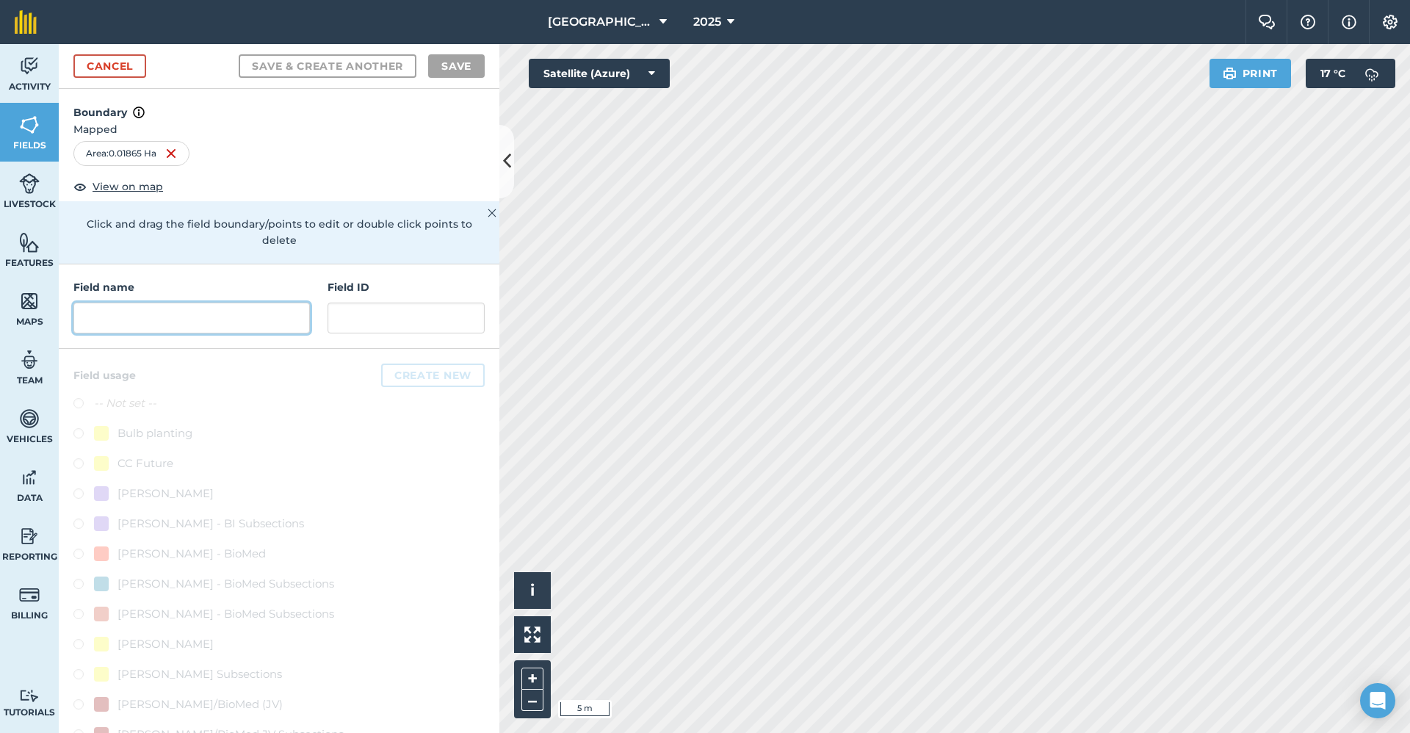
click at [219, 323] on input "text" at bounding box center [191, 318] width 237 height 31
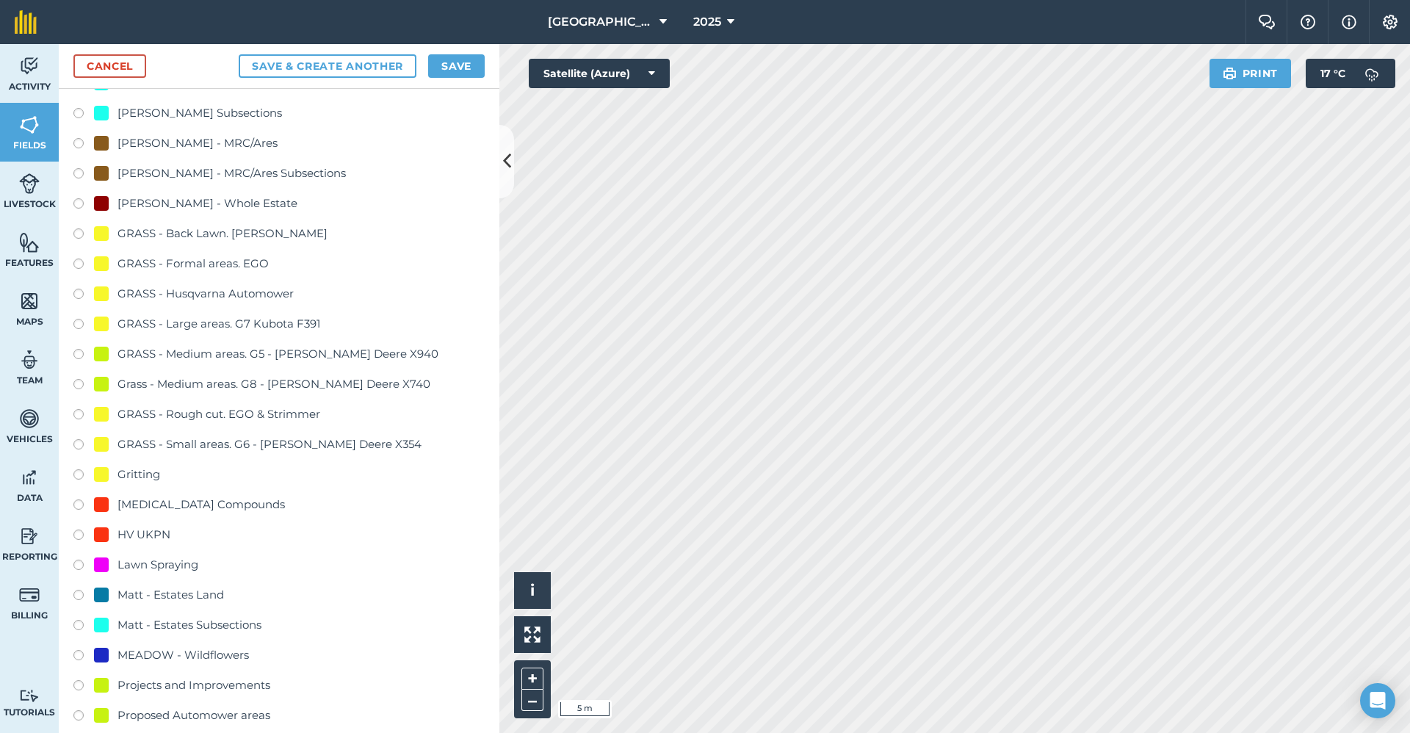
scroll to position [876, 0]
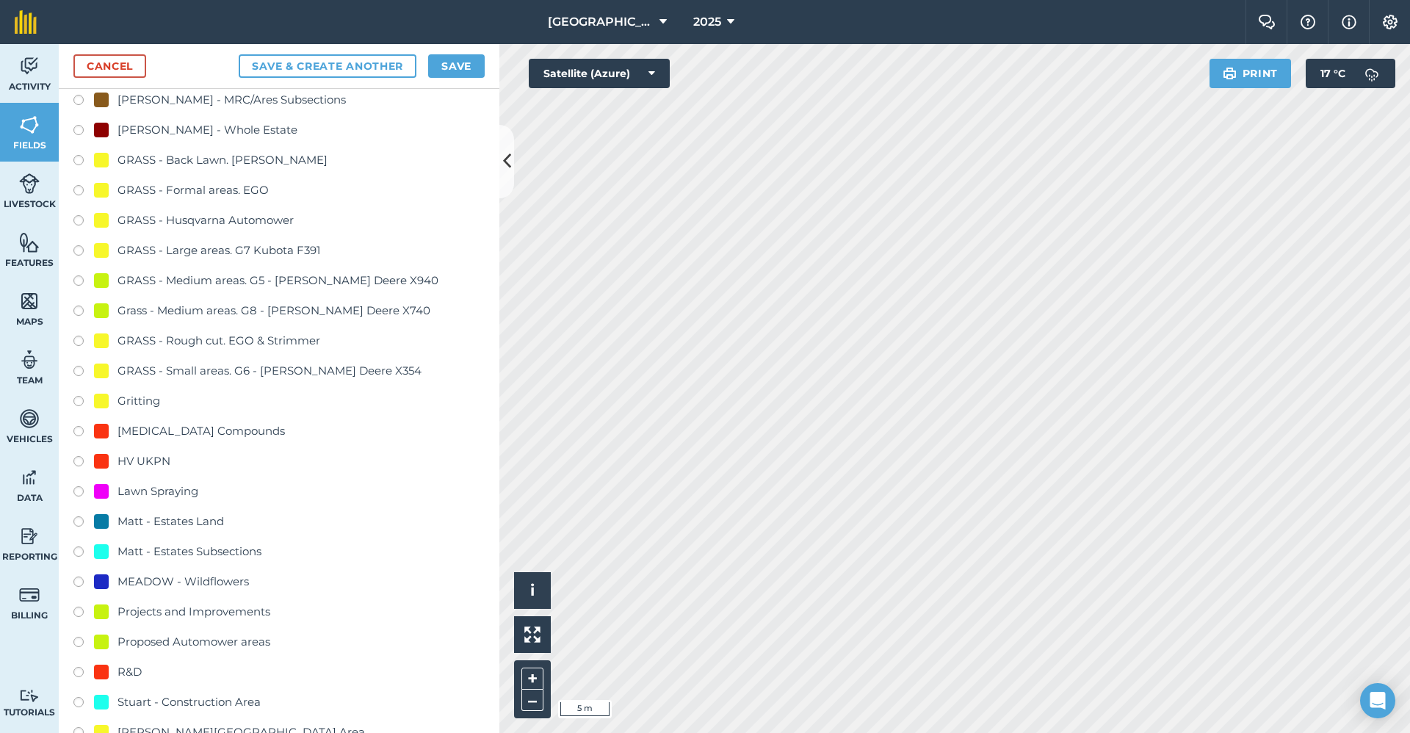
type input "2650-Gritting"
click at [162, 403] on div "Gritting" at bounding box center [278, 402] width 411 height 21
click at [151, 403] on div "Gritting" at bounding box center [139, 401] width 43 height 18
radio input "true"
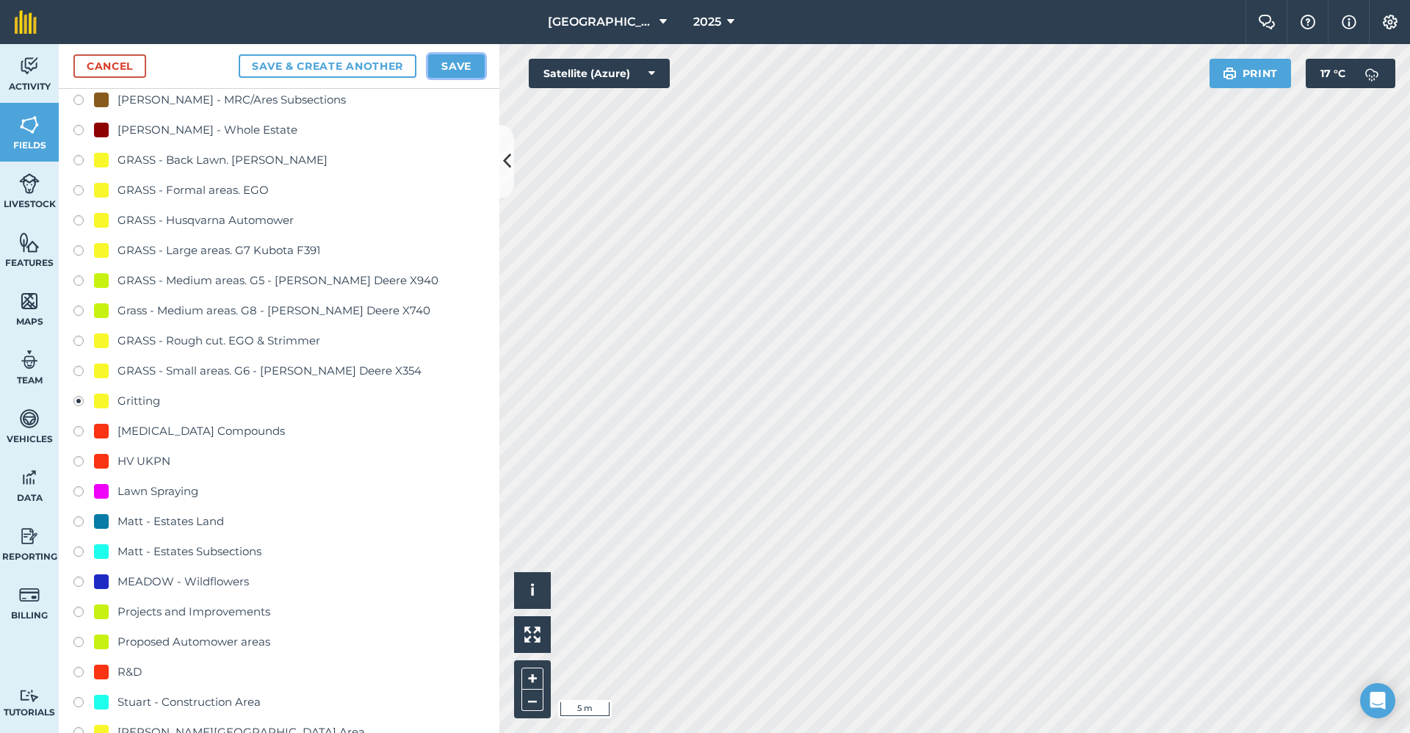
click at [454, 62] on button "Save" at bounding box center [456, 66] width 57 height 24
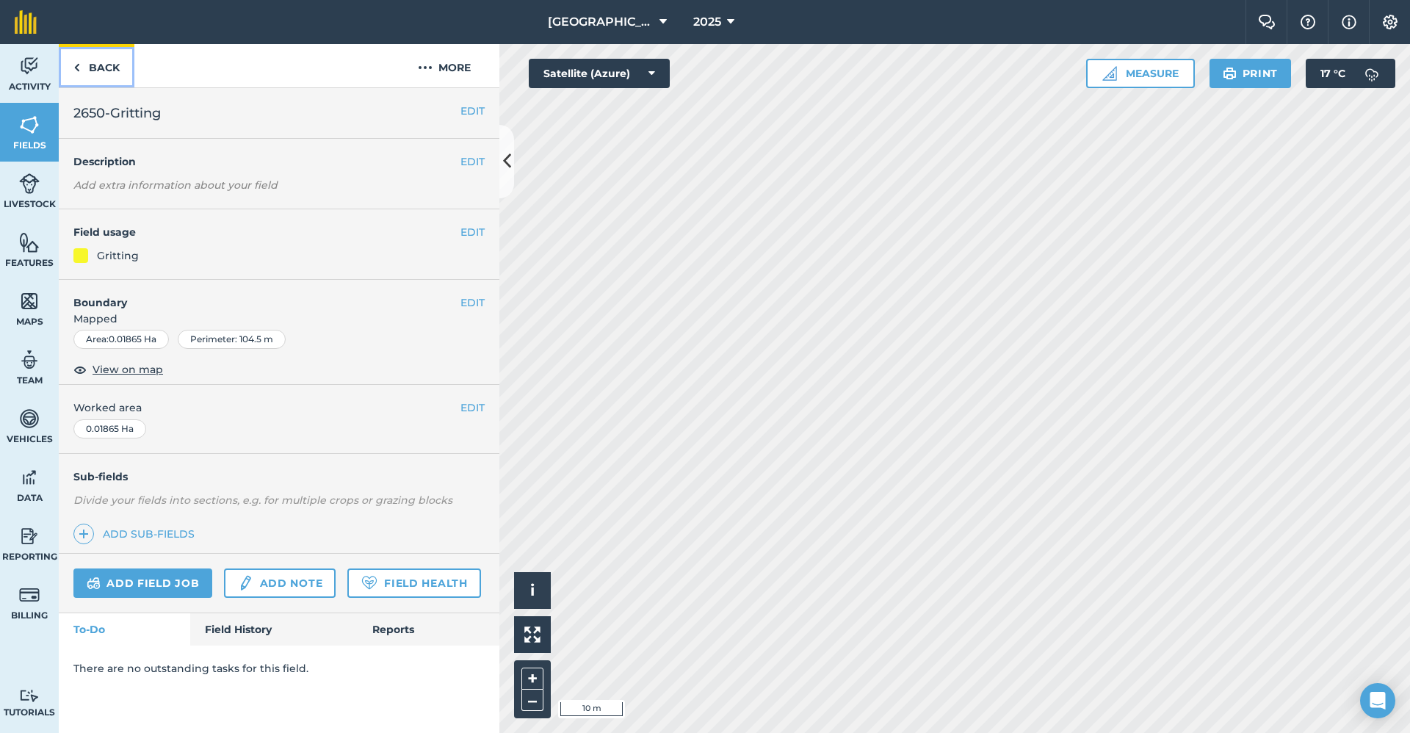
click at [109, 68] on link "Back" at bounding box center [97, 65] width 76 height 43
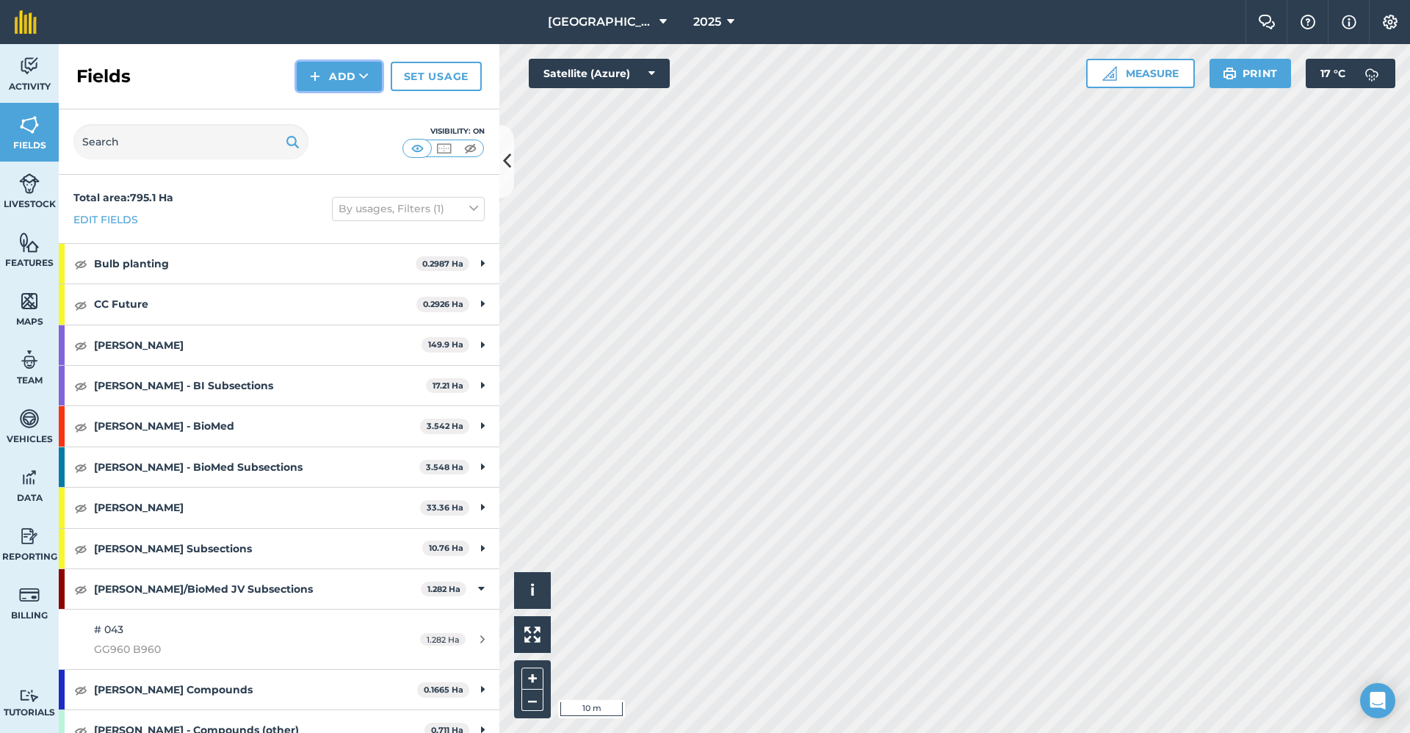
click at [337, 75] on button "Add" at bounding box center [339, 76] width 85 height 29
click at [357, 112] on link "Draw" at bounding box center [339, 109] width 81 height 32
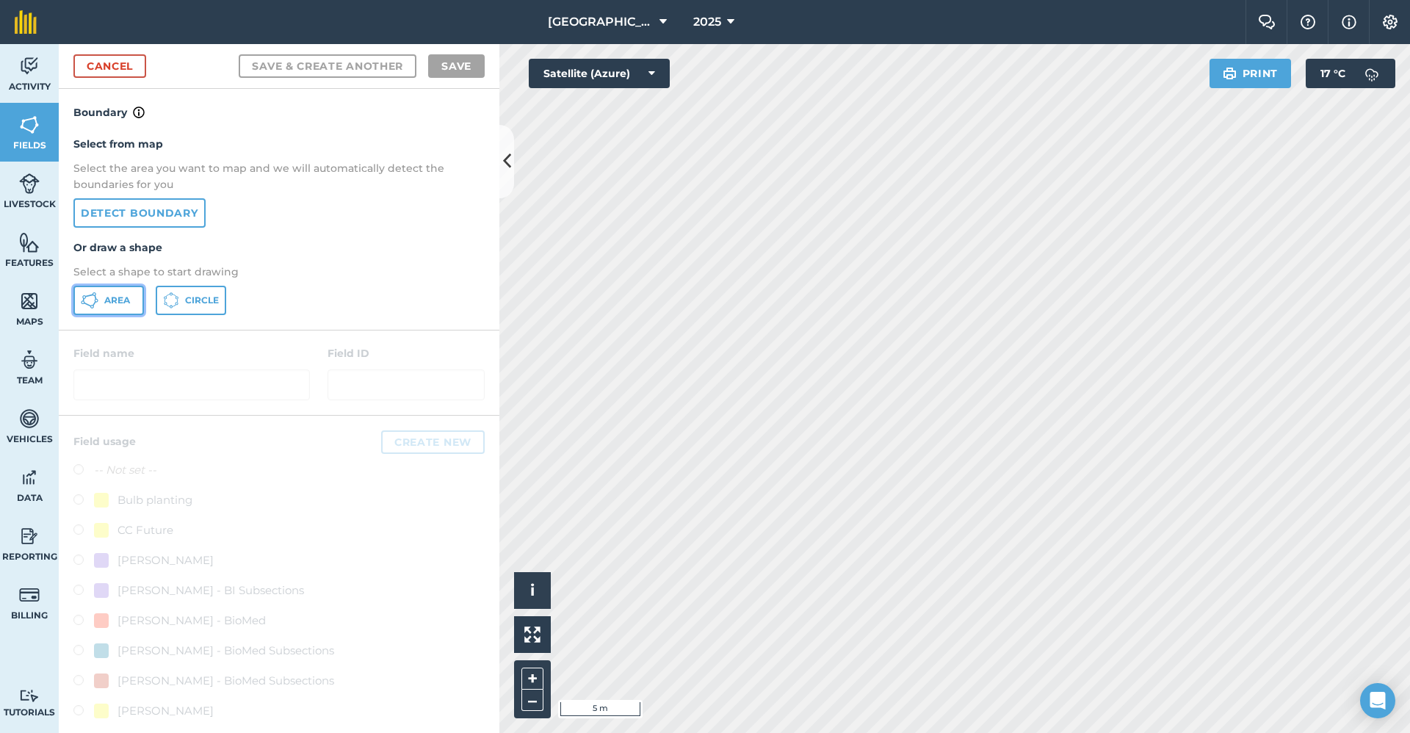
click at [90, 297] on icon at bounding box center [90, 301] width 18 height 18
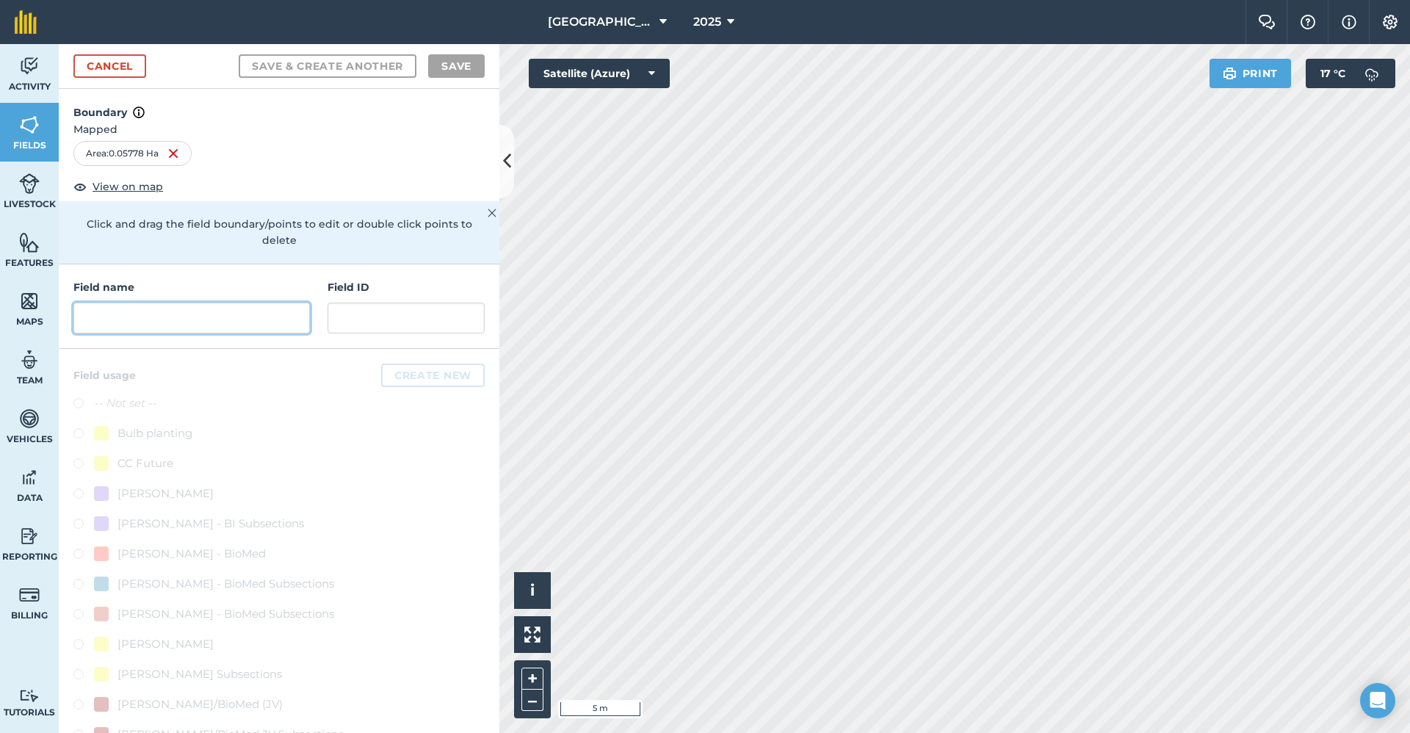
click at [178, 320] on input "text" at bounding box center [191, 318] width 237 height 31
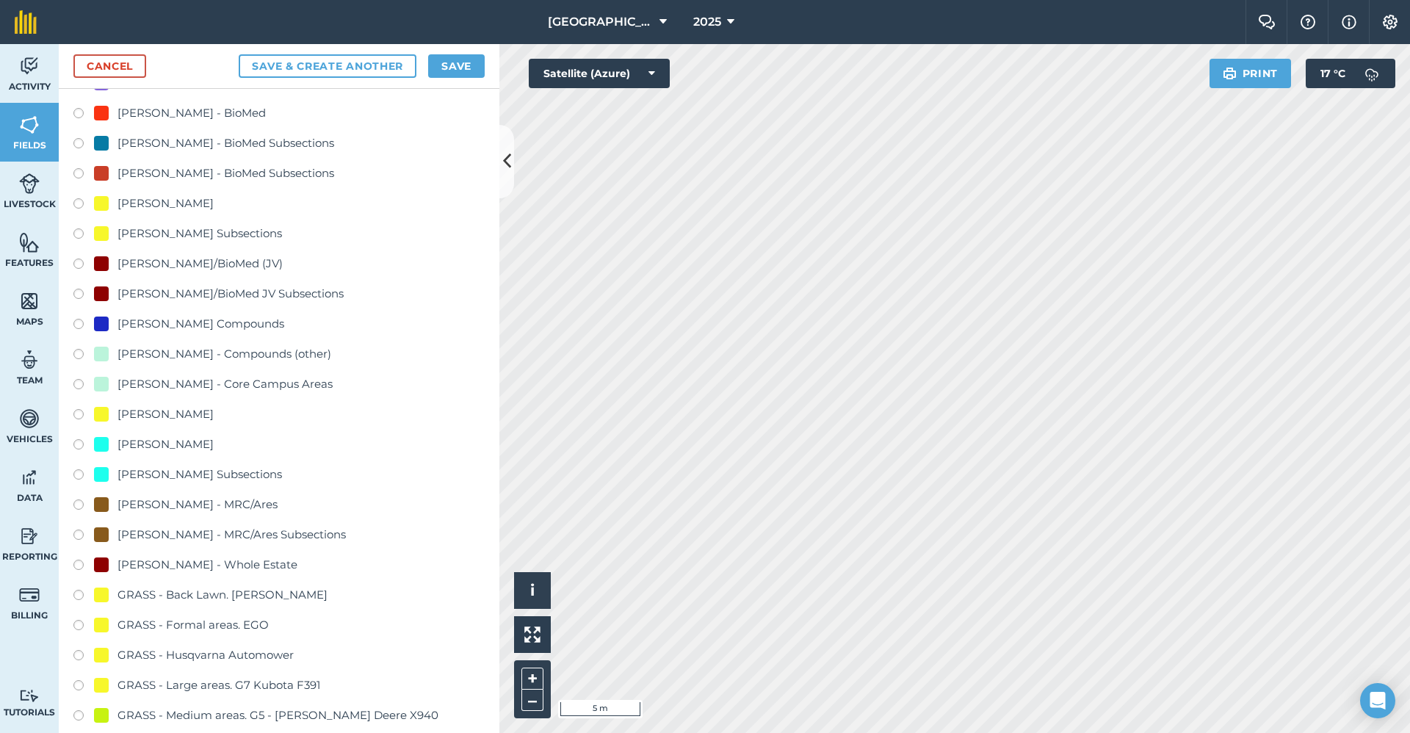
scroll to position [881, 0]
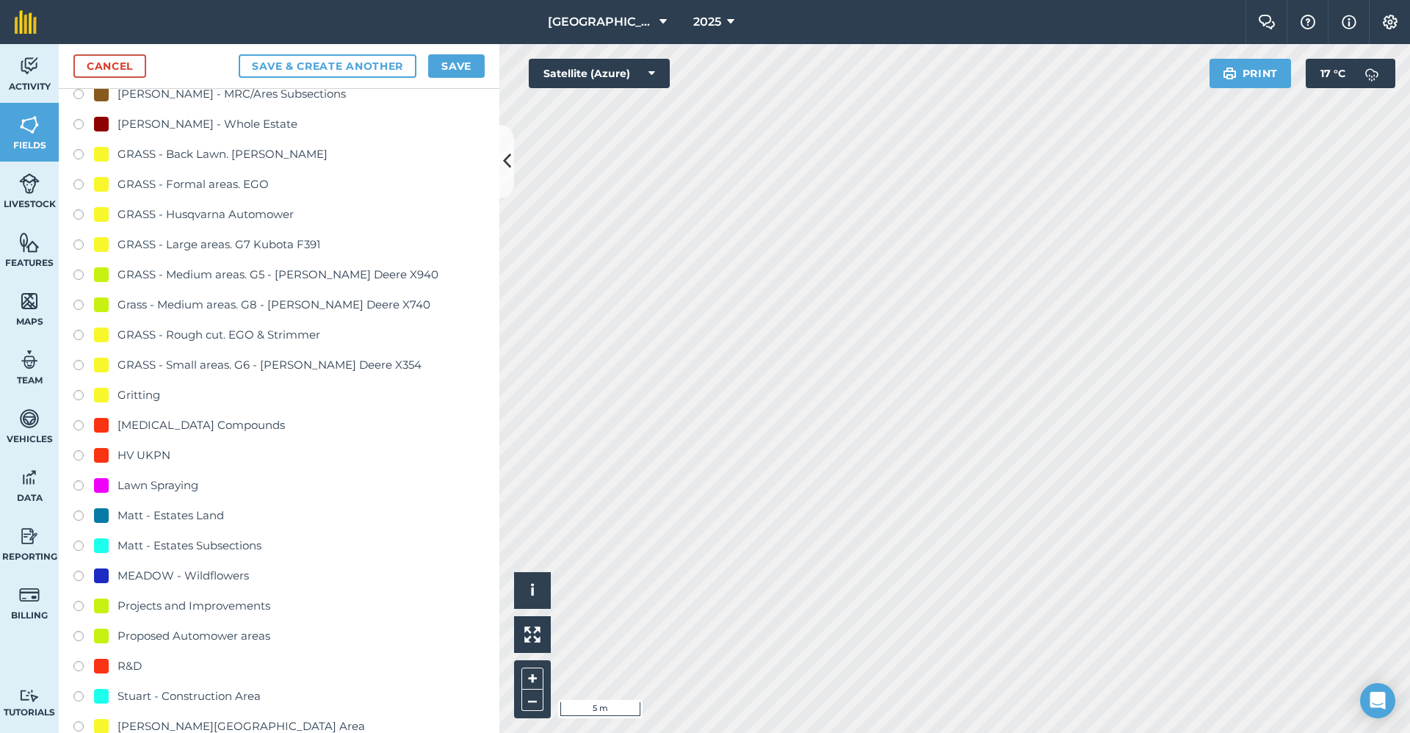
type input "2650-Gritting"
click at [150, 398] on div "Gritting" at bounding box center [139, 395] width 43 height 18
radio input "true"
click at [447, 73] on button "Save" at bounding box center [456, 66] width 57 height 24
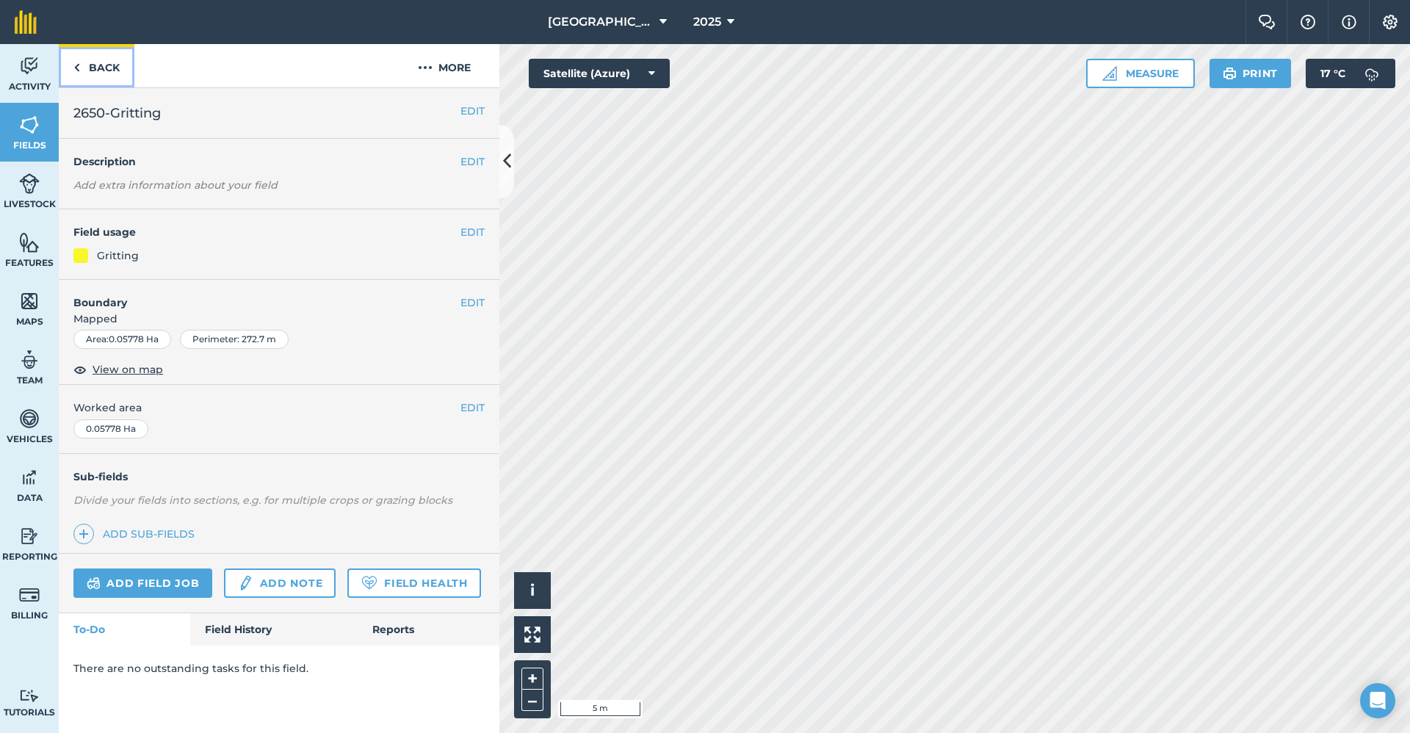
click at [96, 71] on link "Back" at bounding box center [97, 65] width 76 height 43
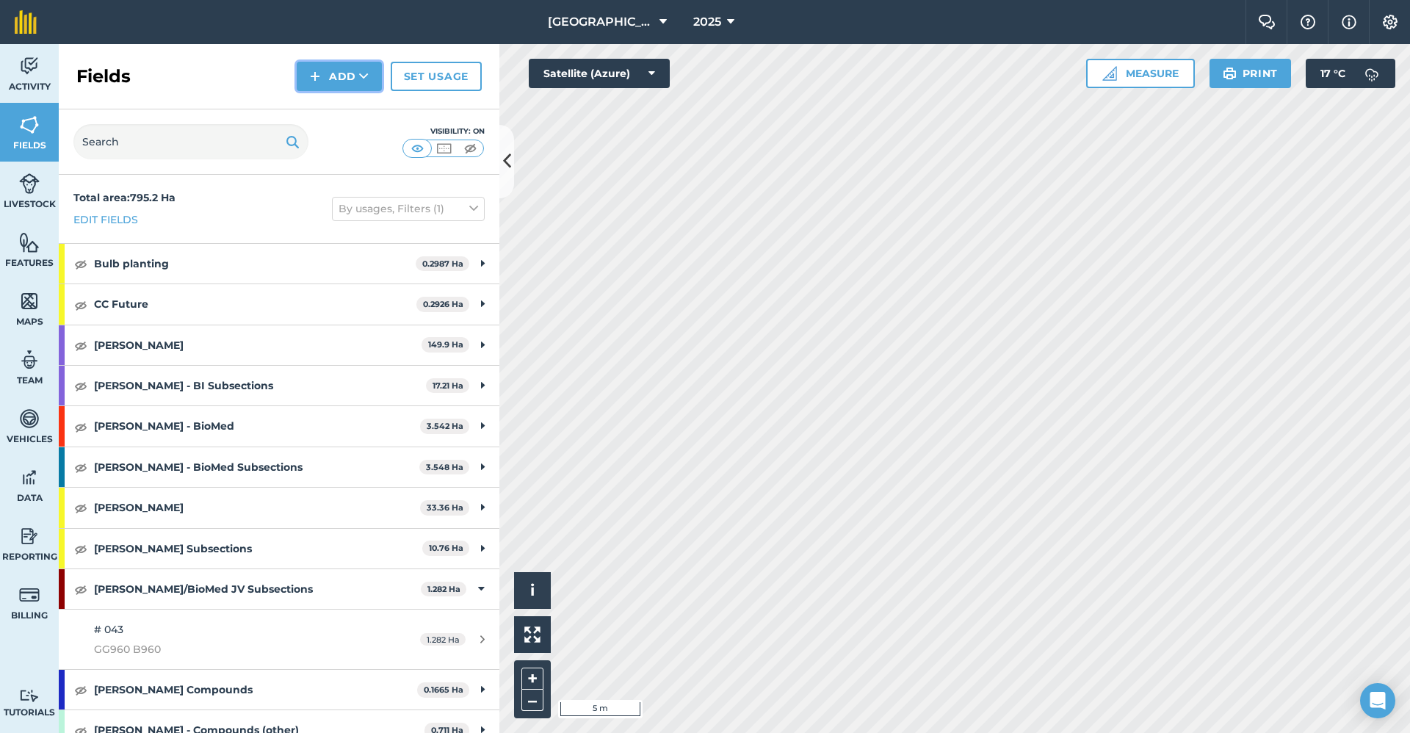
click at [344, 72] on button "Add" at bounding box center [339, 76] width 85 height 29
click at [356, 112] on link "Draw" at bounding box center [339, 109] width 81 height 32
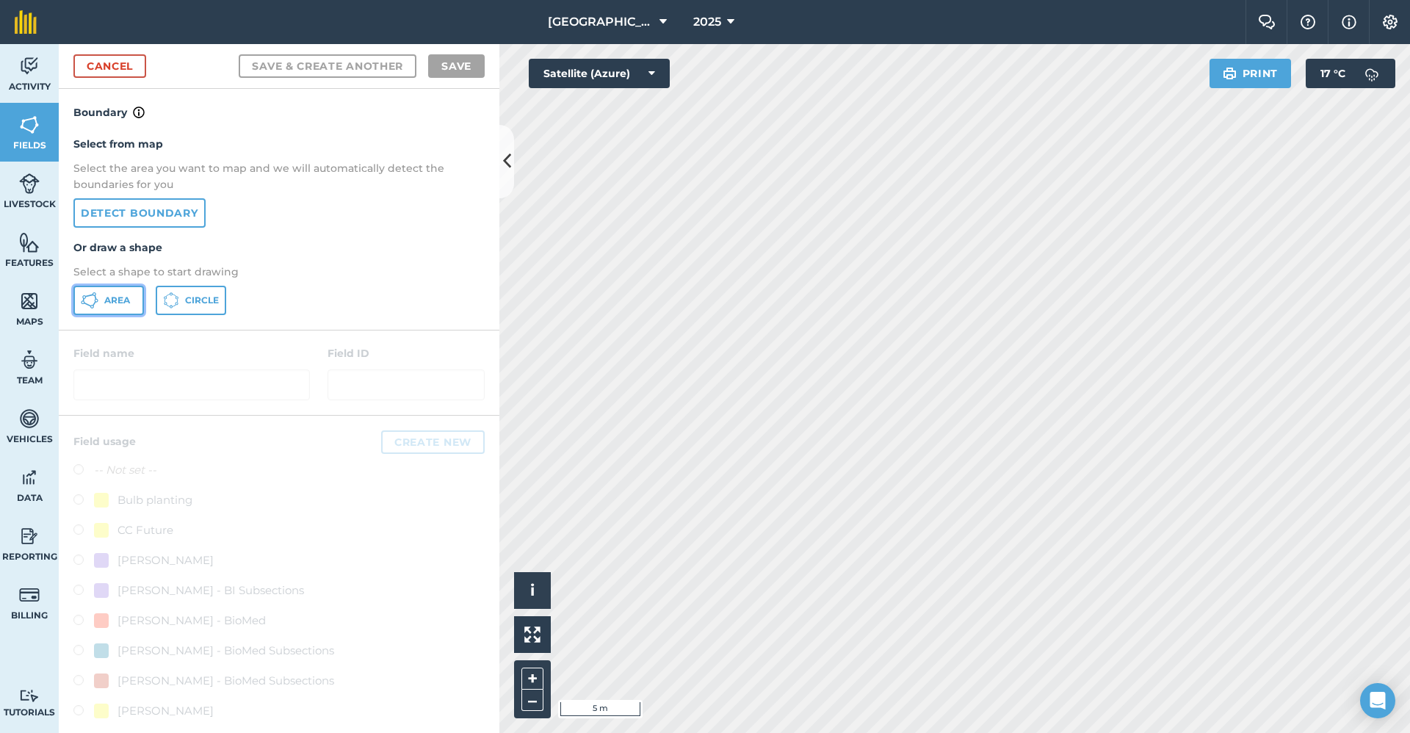
click at [123, 314] on button "Area" at bounding box center [108, 300] width 71 height 29
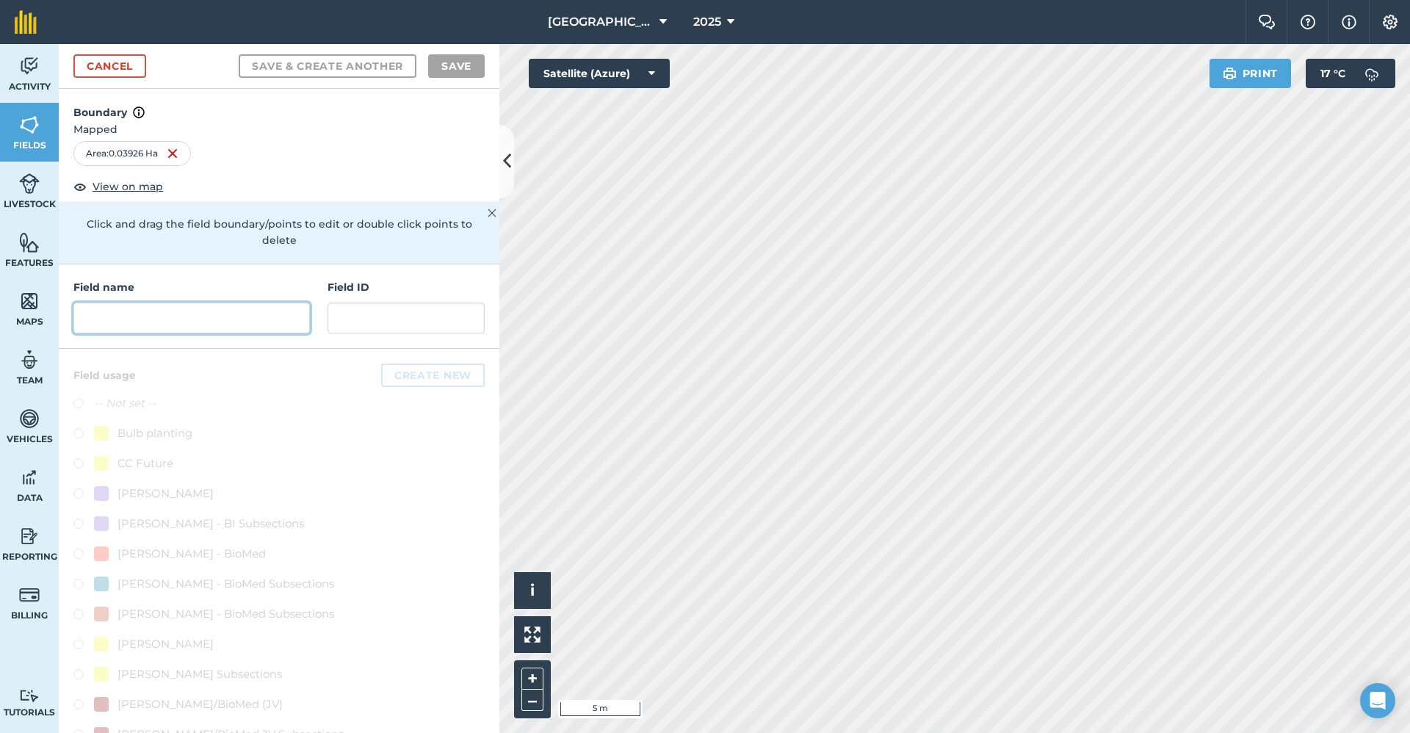
click at [259, 320] on input "text" at bounding box center [191, 318] width 237 height 31
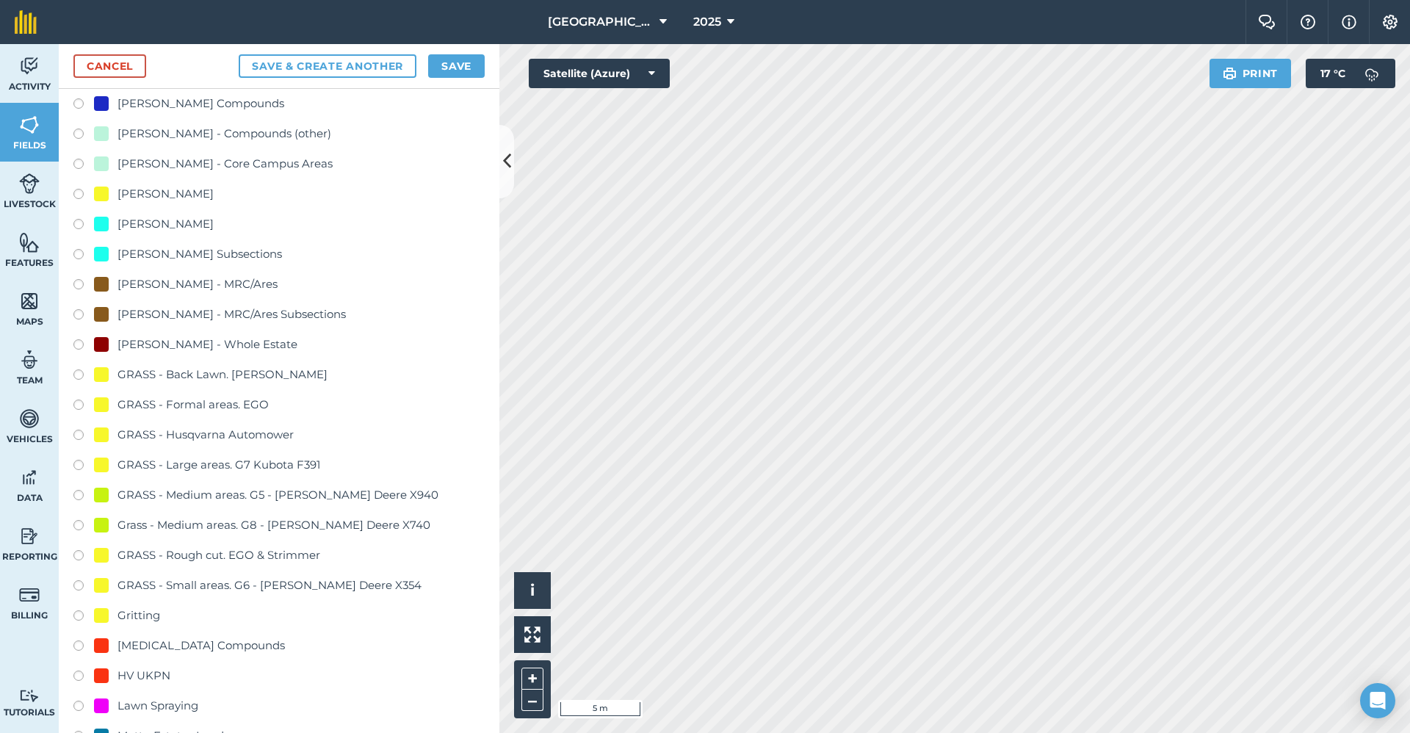
scroll to position [735, 0]
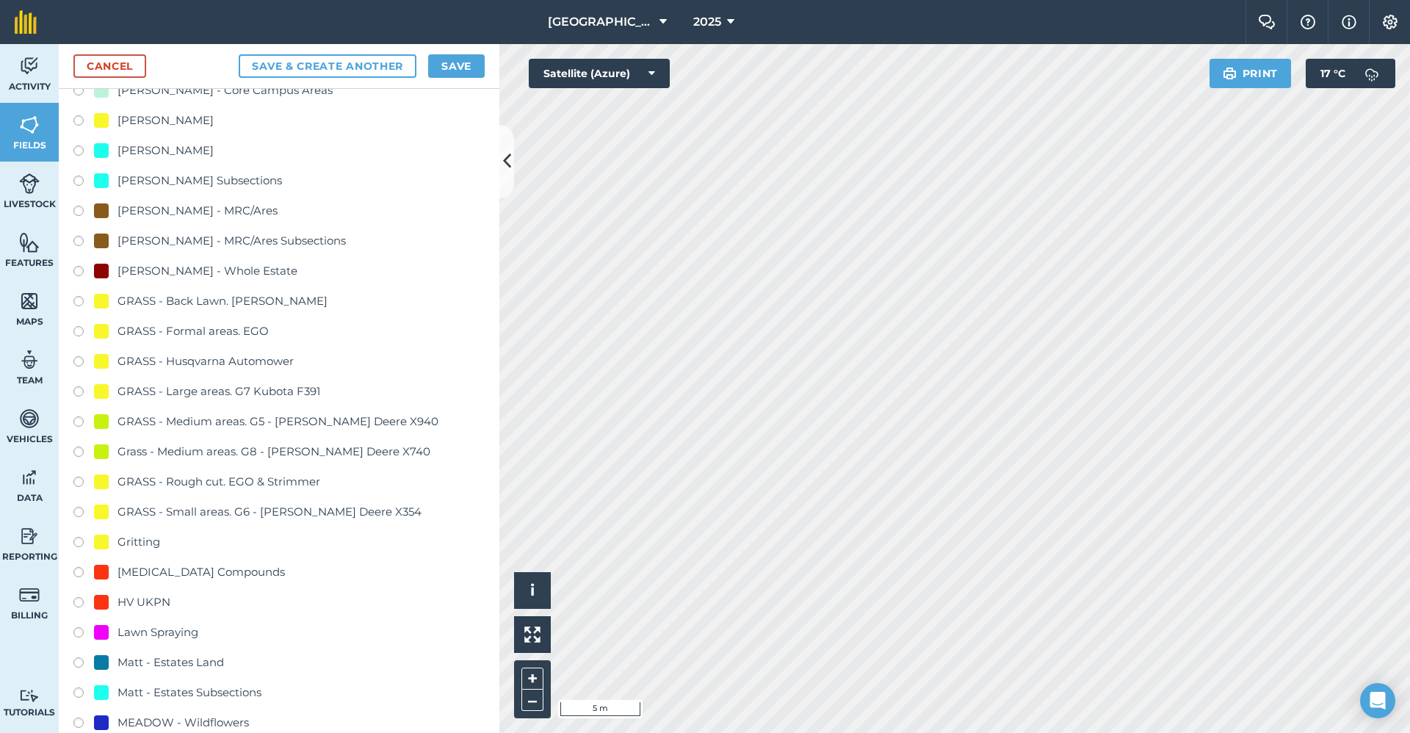
type input "2650-Gritting"
click at [147, 409] on div "Gritting" at bounding box center [139, 542] width 43 height 18
radio input "true"
click at [461, 46] on div "Cancel Save & Create Another Save" at bounding box center [279, 66] width 441 height 45
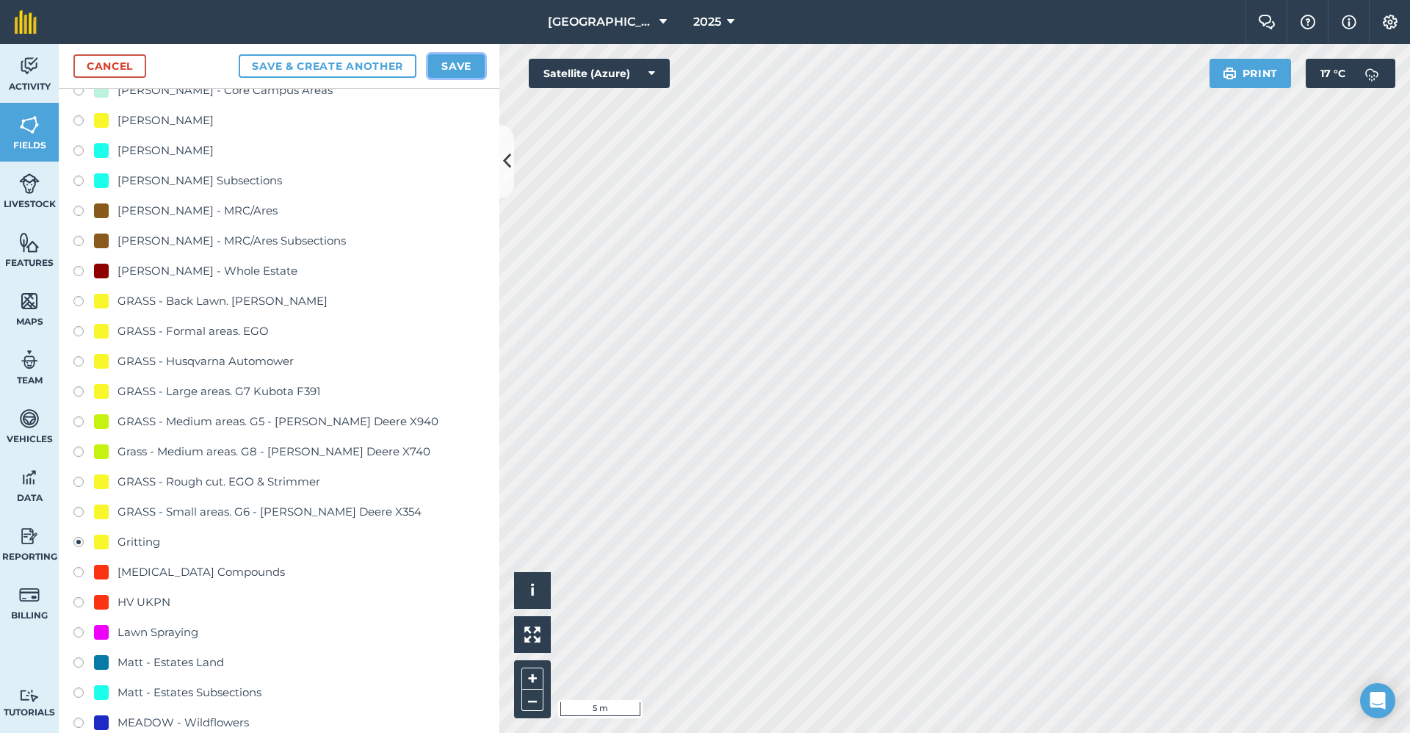
click at [457, 66] on button "Save" at bounding box center [456, 66] width 57 height 24
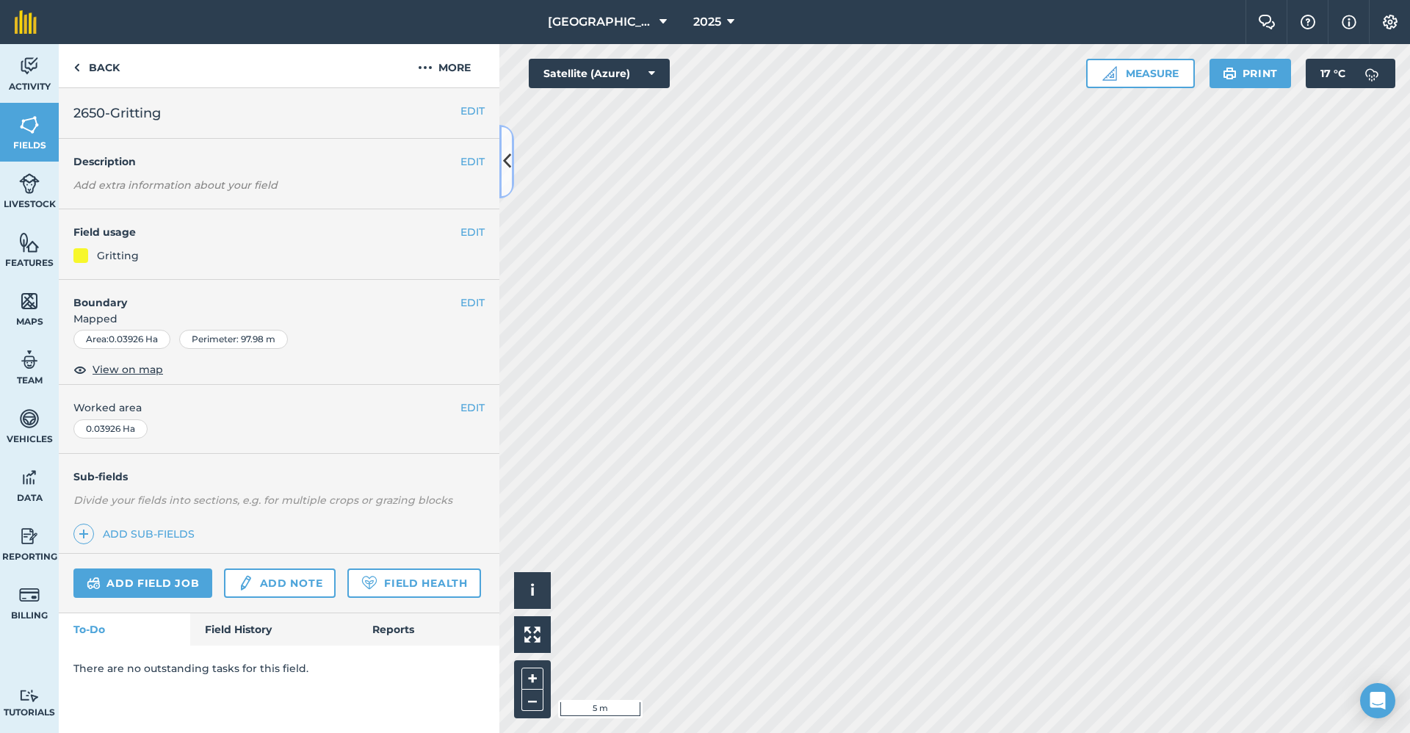
click at [512, 155] on button at bounding box center [506, 161] width 15 height 73
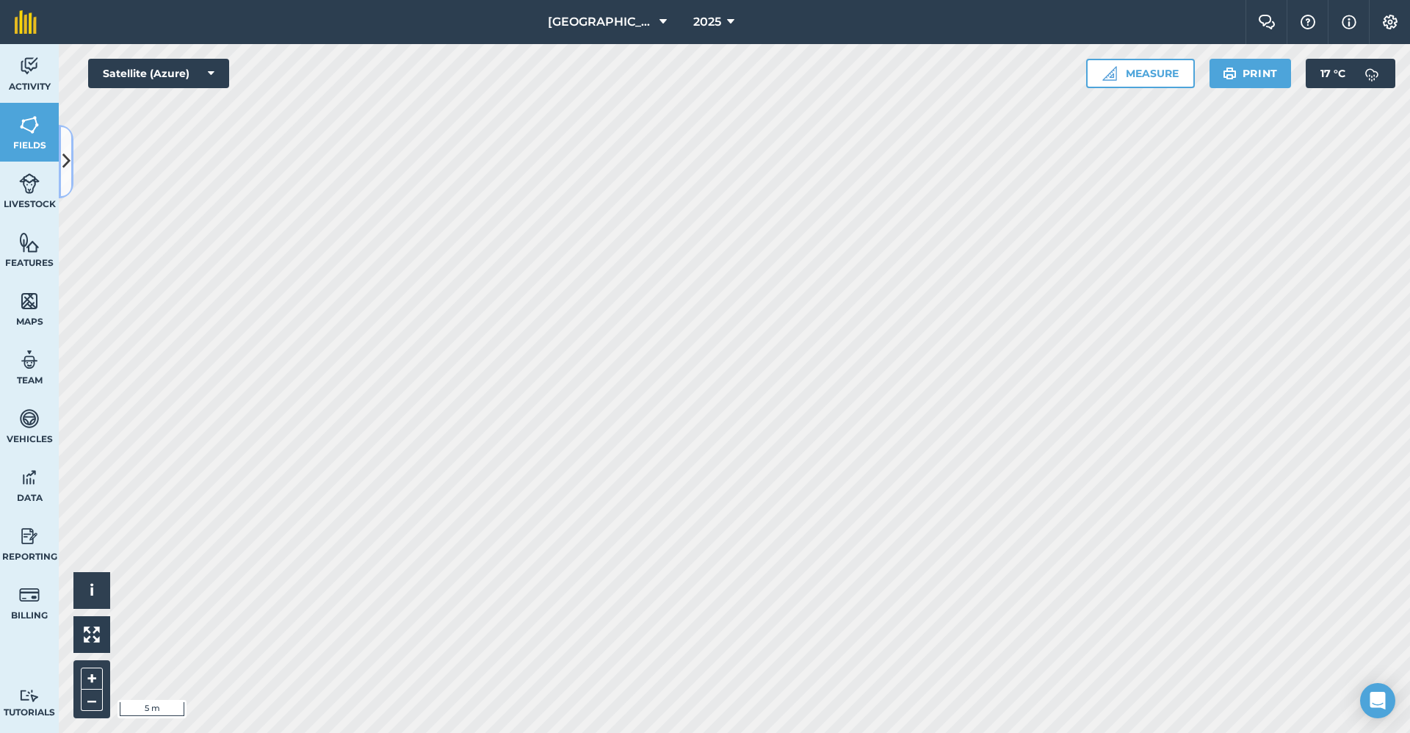
click at [65, 165] on icon at bounding box center [66, 161] width 8 height 26
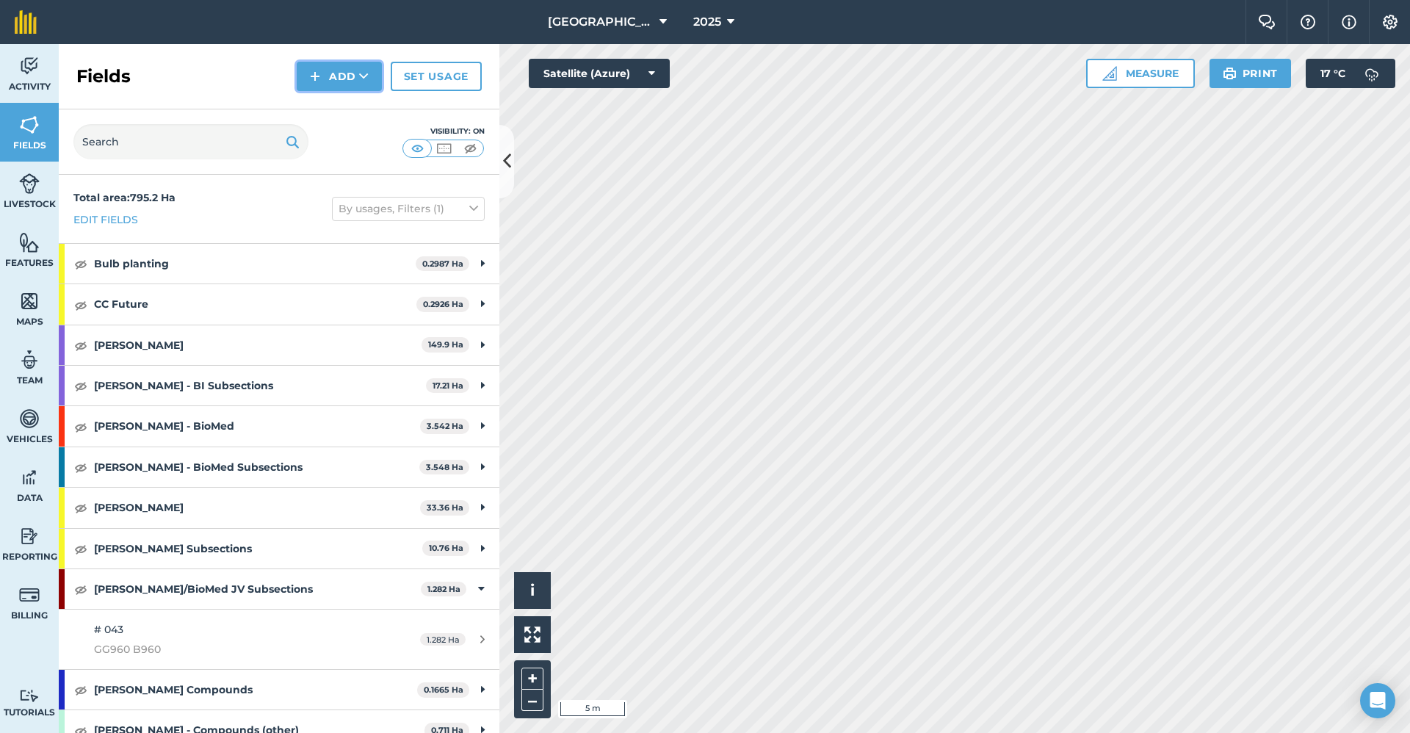
click at [322, 85] on button "Add" at bounding box center [339, 76] width 85 height 29
click at [317, 109] on link "Draw" at bounding box center [339, 109] width 81 height 32
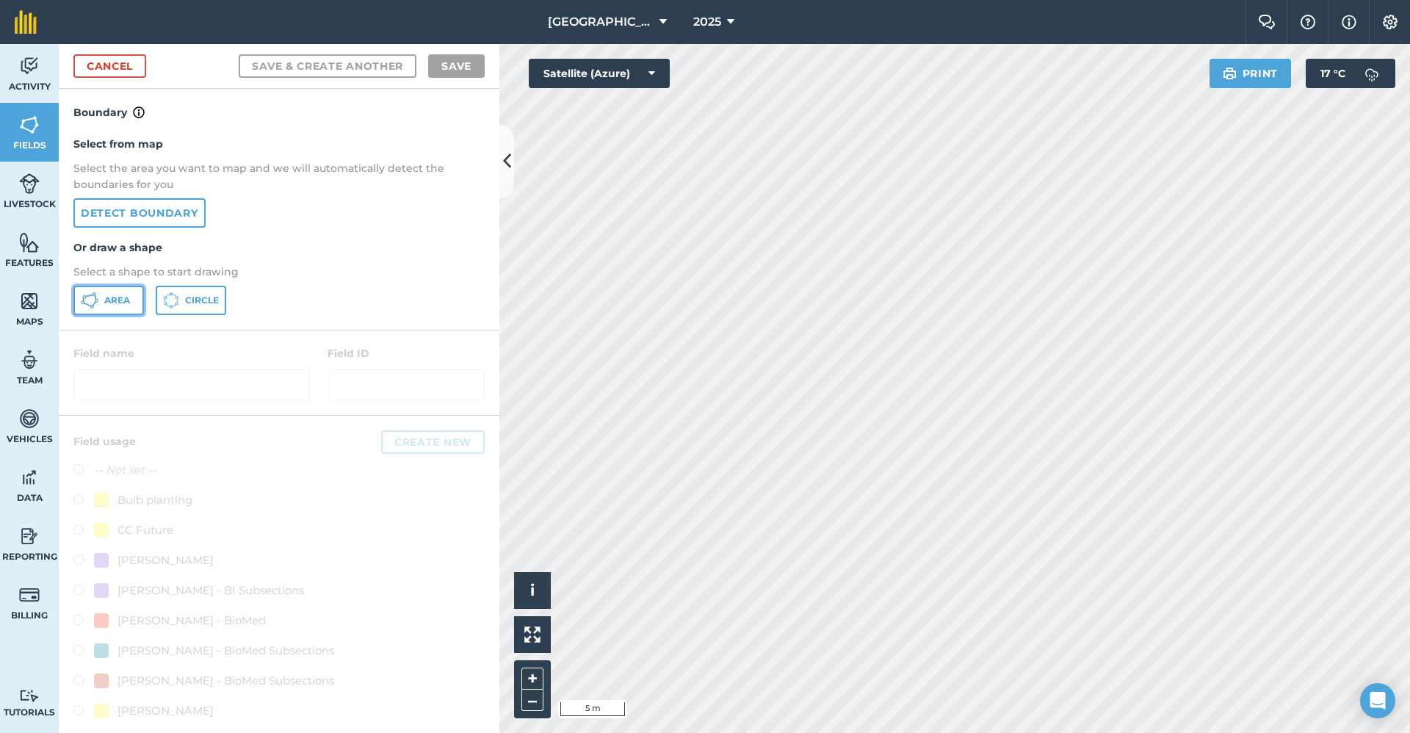
click at [93, 306] on icon at bounding box center [90, 301] width 18 height 18
click at [485, 409] on div "Activity Fields Livestock Features Maps Team Vehicles Data Reporting Billing Tu…" at bounding box center [705, 388] width 1410 height 689
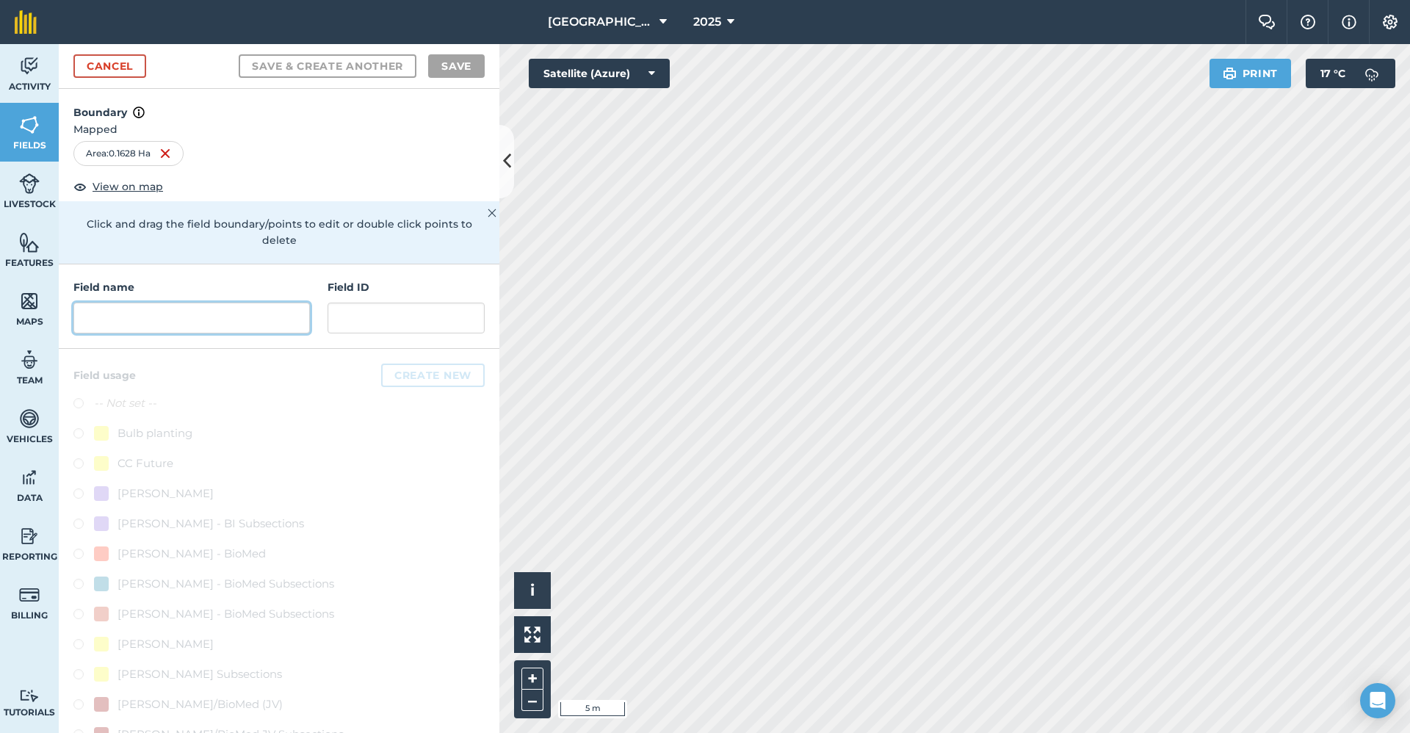
click at [230, 316] on input "text" at bounding box center [191, 318] width 237 height 31
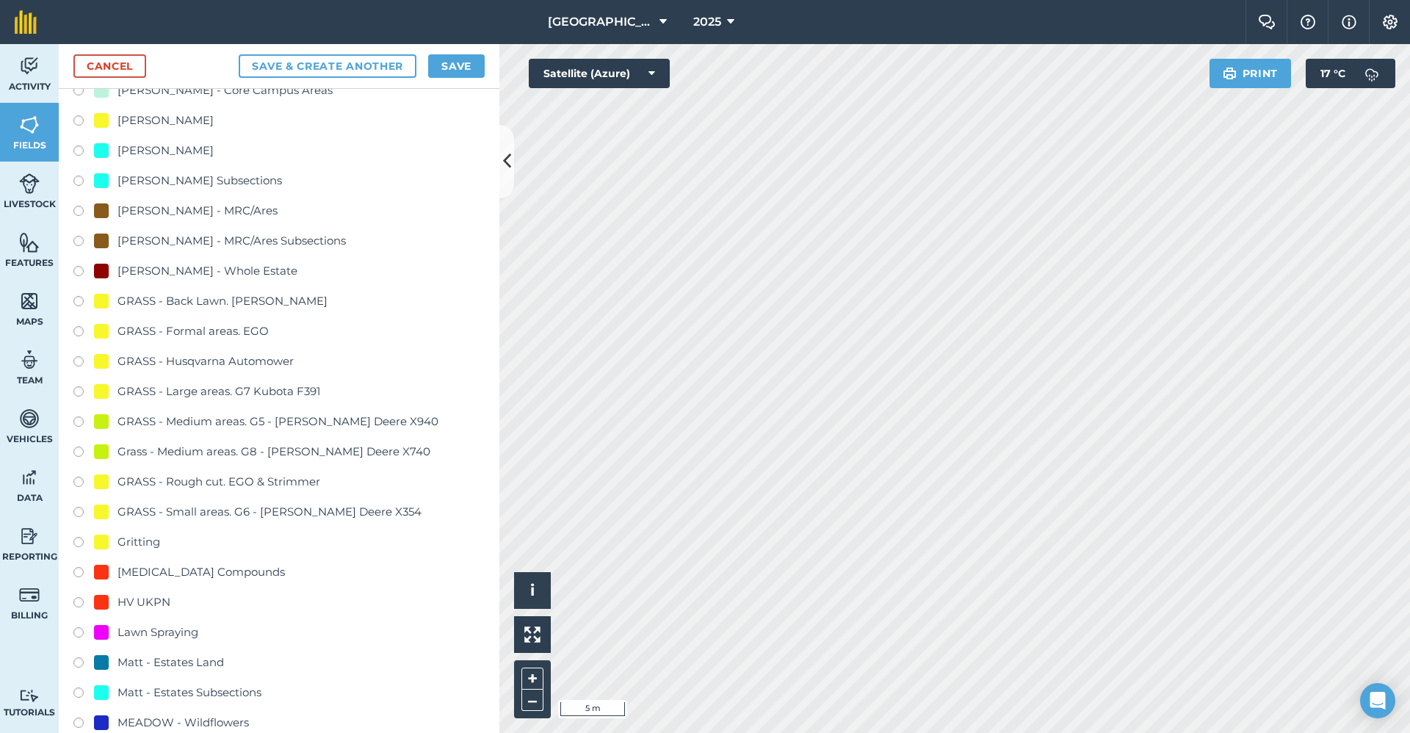
scroll to position [881, 0]
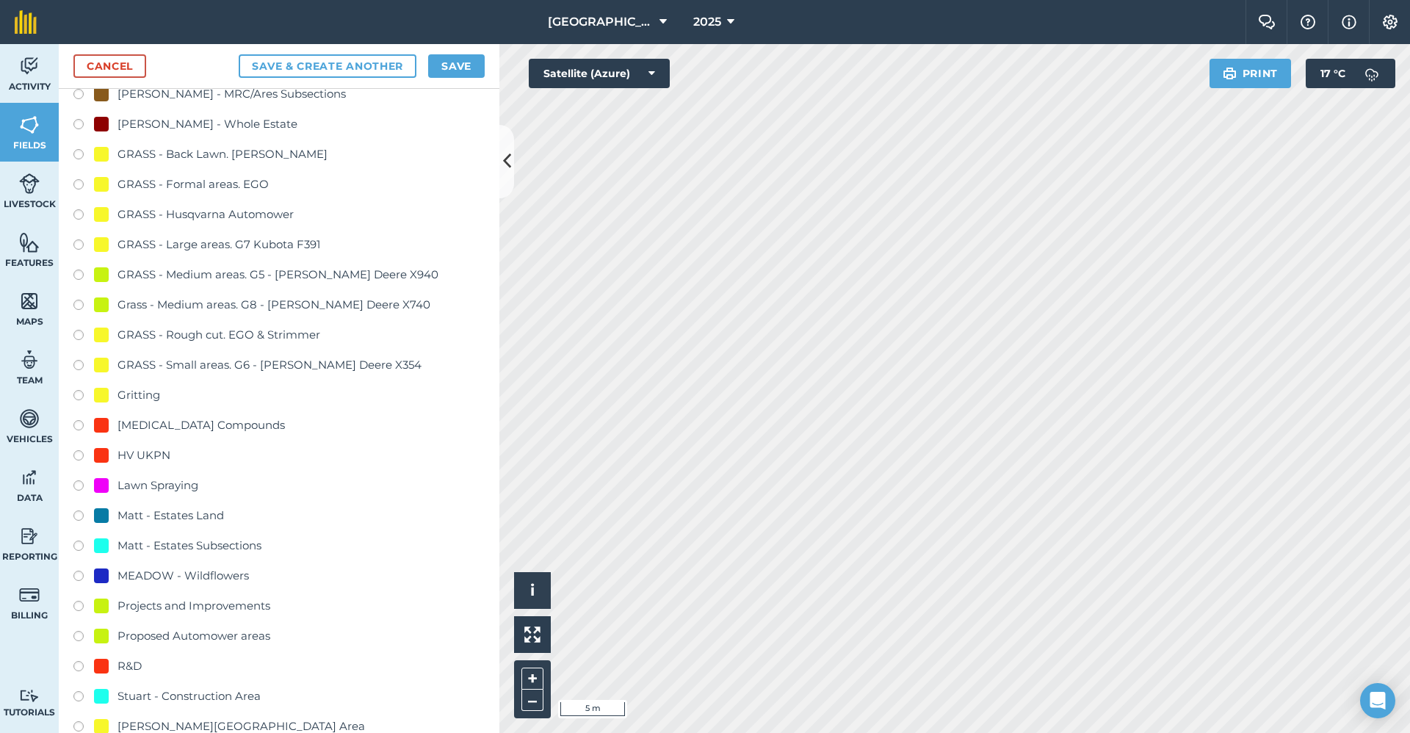
type input "2650-Gritting"
click at [156, 389] on div "Gritting" at bounding box center [139, 395] width 43 height 18
radio input "true"
click at [478, 38] on nav "[GEOGRAPHIC_DATA] (Gardens) 2025" at bounding box center [648, 22] width 1194 height 44
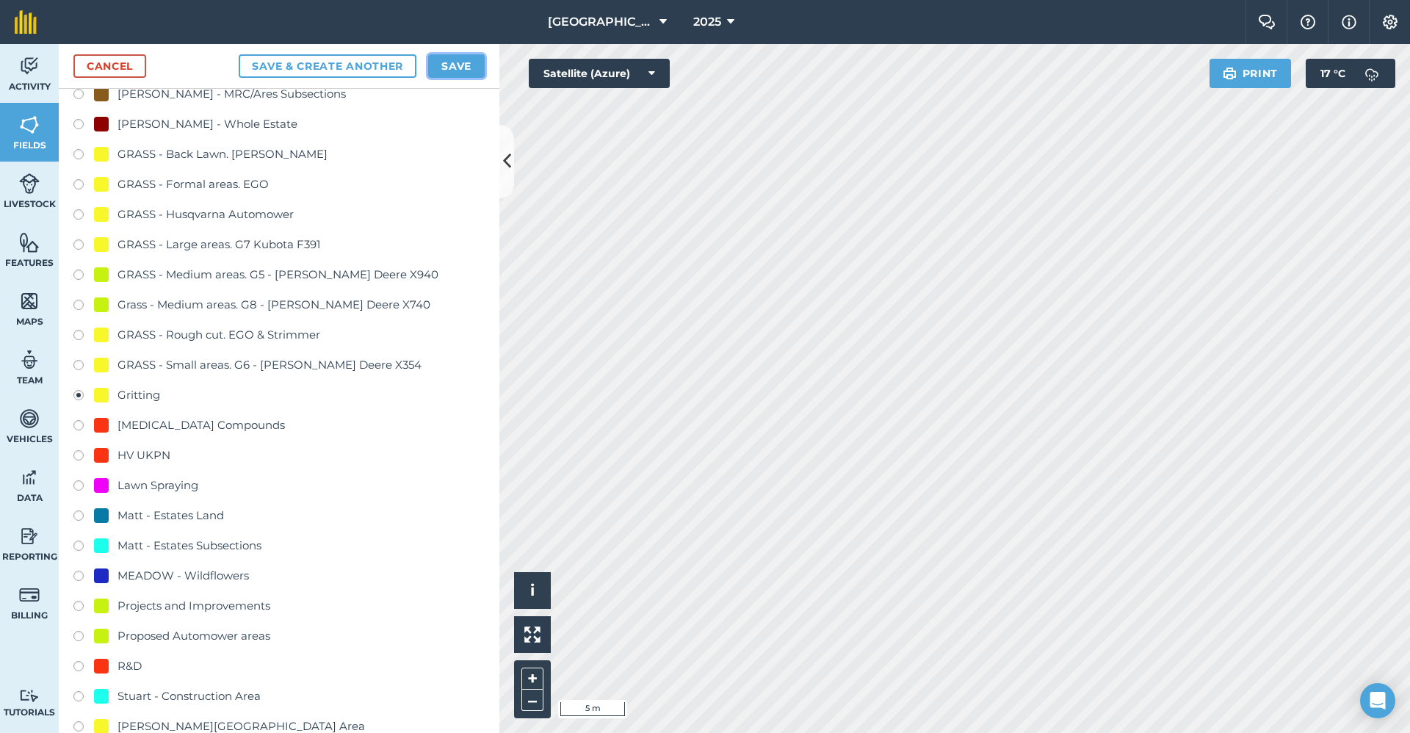
click at [472, 65] on button "Save" at bounding box center [456, 66] width 57 height 24
